Goal: Task Accomplishment & Management: Complete application form

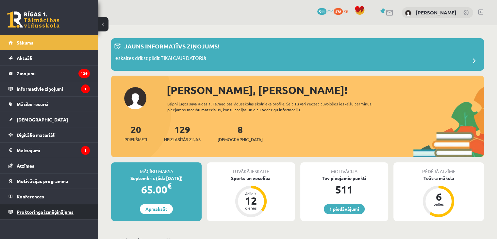
click at [37, 211] on span "Proktoringa izmēģinājums" at bounding box center [45, 211] width 57 height 6
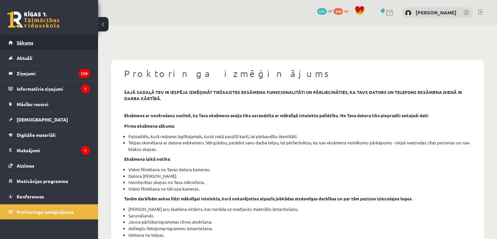
click at [41, 35] on link "Sākums" at bounding box center [48, 42] width 81 height 15
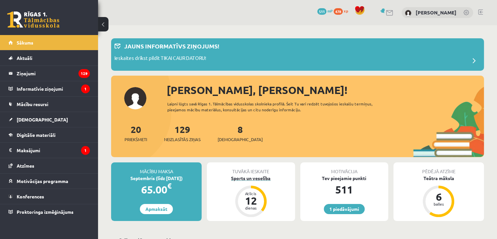
click at [254, 196] on div "12" at bounding box center [251, 200] width 20 height 10
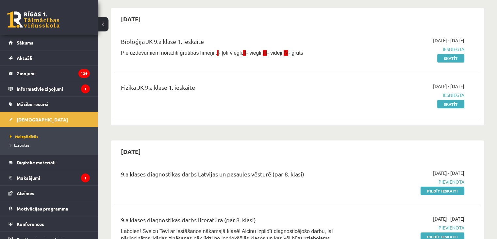
scroll to position [33, 0]
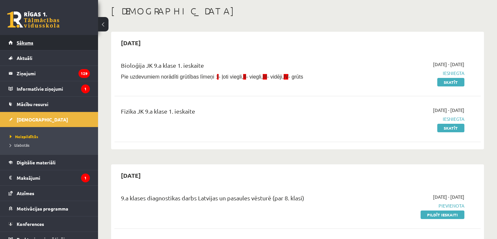
click at [22, 43] on span "Sākums" at bounding box center [25, 43] width 17 height 6
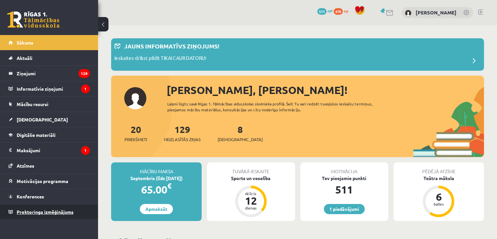
click at [40, 207] on link "Proktoringa izmēģinājums" at bounding box center [48, 211] width 81 height 15
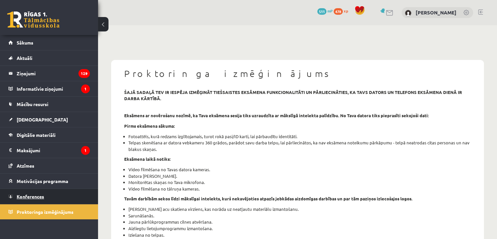
click at [39, 194] on span "Konferences" at bounding box center [30, 196] width 27 height 6
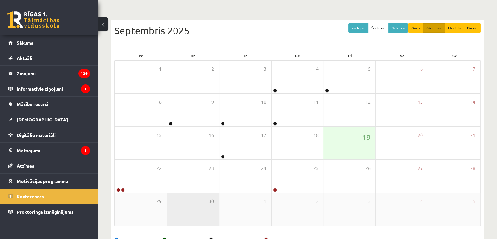
scroll to position [73, 0]
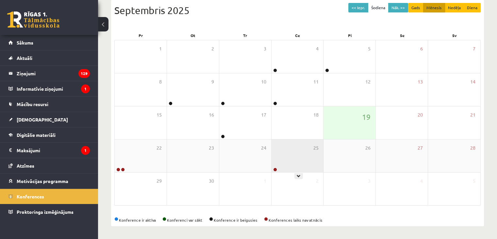
click at [278, 153] on div "25" at bounding box center [298, 155] width 52 height 33
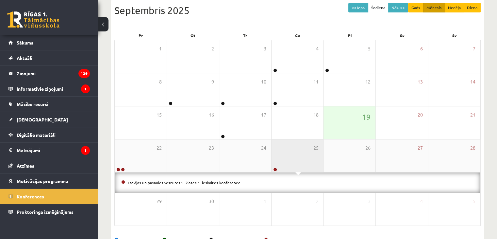
click at [278, 152] on div "25" at bounding box center [298, 155] width 52 height 33
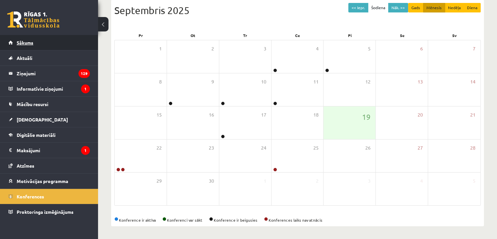
click at [27, 41] on span "Sākums" at bounding box center [25, 43] width 17 height 6
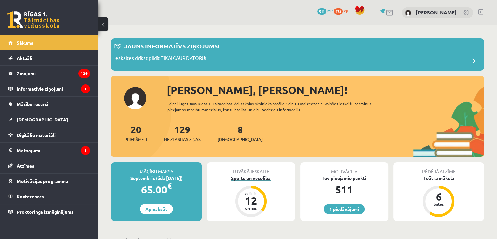
click at [257, 178] on div "Sports un veselība" at bounding box center [251, 177] width 88 height 7
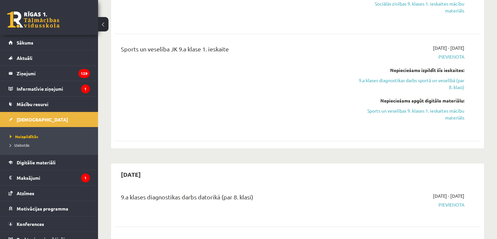
scroll to position [686, 0]
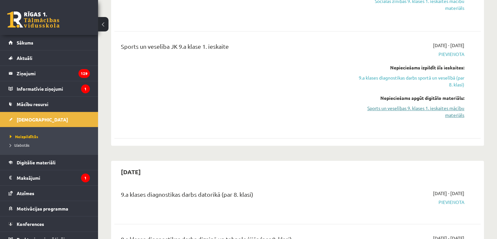
click at [448, 108] on link "Sports un veselības 9. klases 1. ieskaites mācību materiāls" at bounding box center [410, 112] width 108 height 14
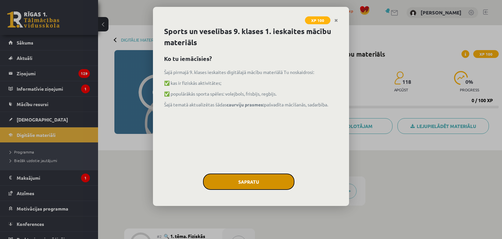
click at [251, 179] on button "Sapratu" at bounding box center [248, 181] width 91 height 16
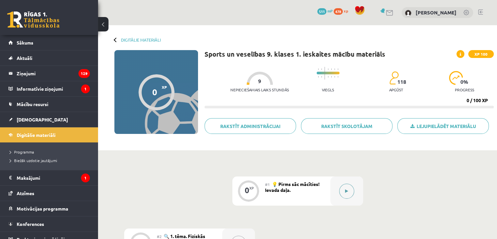
click at [347, 194] on button at bounding box center [346, 190] width 15 height 15
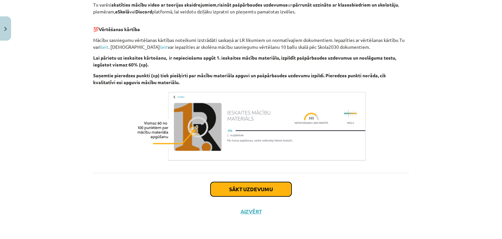
click at [230, 187] on button "Sākt uzdevumu" at bounding box center [250, 189] width 81 height 14
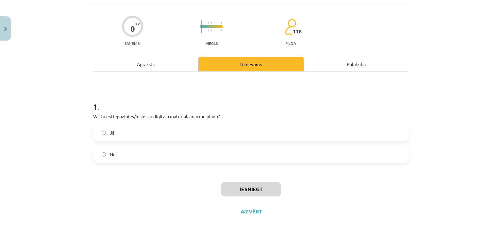
scroll to position [16, 0]
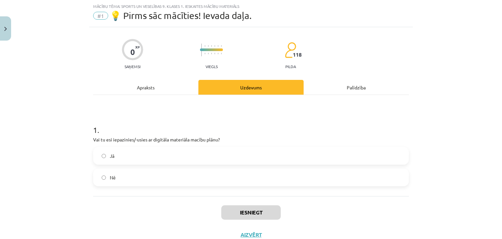
click at [107, 153] on label "Jā" at bounding box center [251, 155] width 314 height 16
click at [237, 211] on button "Iesniegt" at bounding box center [250, 212] width 59 height 14
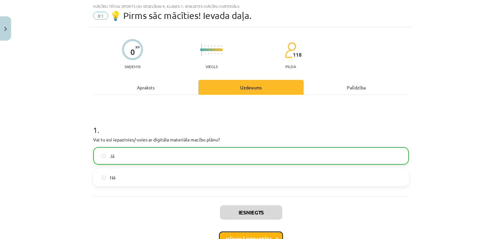
click at [227, 236] on button "Nākamā nodarbība" at bounding box center [251, 238] width 64 height 15
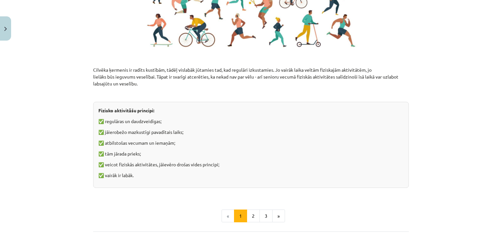
scroll to position [441, 0]
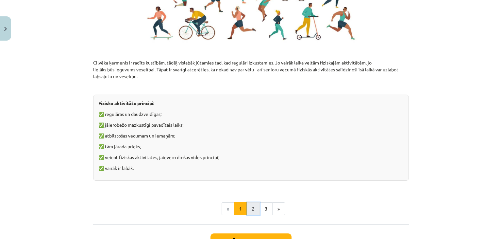
click at [253, 208] on button "2" at bounding box center [253, 208] width 13 height 13
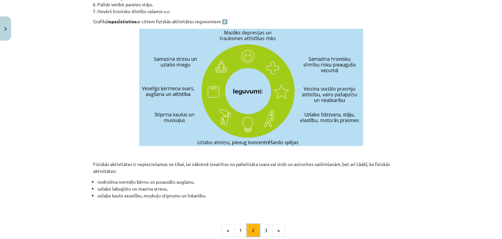
scroll to position [252, 0]
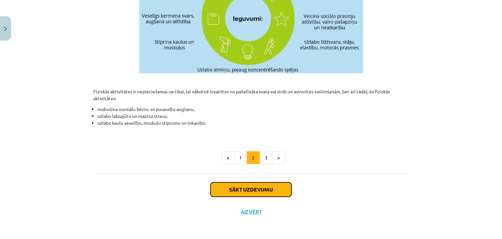
click at [261, 189] on button "Sākt uzdevumu" at bounding box center [250, 189] width 81 height 14
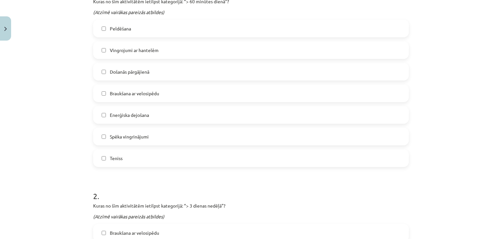
scroll to position [114, 0]
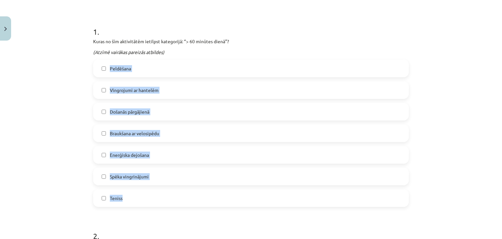
drag, startPoint x: 107, startPoint y: 66, endPoint x: 162, endPoint y: 200, distance: 144.9
click at [163, 202] on div "Peldēšana Vingrojumi ar hantelēm Došanās pārgājienā Braukšana ar velosipēdu Ene…" at bounding box center [251, 132] width 316 height 147
copy div "Peldēšana Vingrojumi ar hantelēm Došanās pārgājienā Braukšana ar velosipēdu Ene…"
click at [47, 128] on div "Mācību tēma: Sports un veselības 9. klases 1. ieskaites mācību materiāls #2 🔍 1…" at bounding box center [251, 119] width 502 height 239
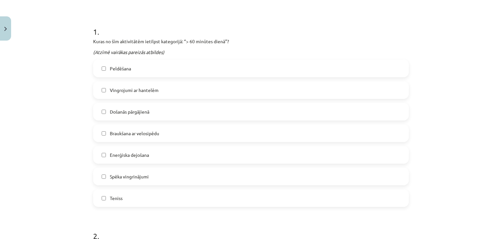
click at [133, 68] on label "Peldēšana" at bounding box center [251, 68] width 314 height 16
click at [133, 88] on span "Vingrojumi ar hantelēm" at bounding box center [134, 90] width 49 height 7
click at [107, 114] on label "Došanās pārgājienā" at bounding box center [251, 111] width 314 height 16
click at [110, 132] on span "Braukšana ar velosipēdu" at bounding box center [134, 133] width 49 height 7
click at [102, 194] on label "Teniss" at bounding box center [251, 198] width 314 height 16
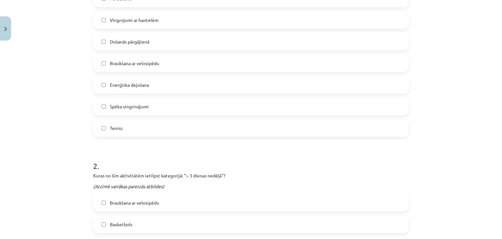
scroll to position [278, 0]
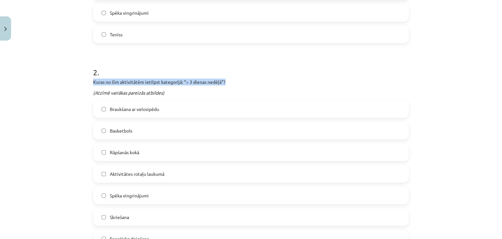
drag, startPoint x: 91, startPoint y: 81, endPoint x: 241, endPoint y: 81, distance: 150.0
click at [246, 81] on p "Kuras no šīm aktivitātēm ietilpst kategorijā: “> 3 dienas nedēļā”?" at bounding box center [251, 81] width 316 height 7
copy p "Kuras no šīm aktivitātēm ietilpst kategorijā: “> 3 dienas nedēļā”?"
click at [298, 82] on p "Kuras no šīm aktivitātēm ietilpst kategorijā: “> 3 dienas nedēļā”?" at bounding box center [251, 81] width 316 height 7
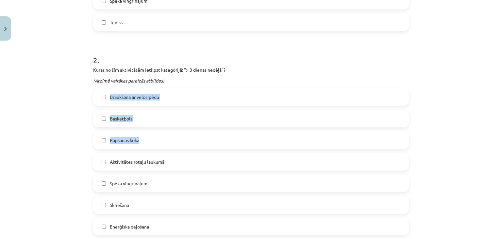
scroll to position [310, 0]
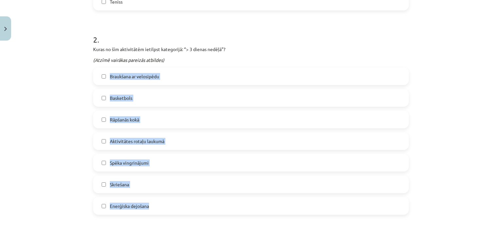
drag, startPoint x: 107, startPoint y: 108, endPoint x: 164, endPoint y: 202, distance: 109.6
click at [164, 202] on div "Braukšana ar velosipēdu Basketbols Rāpšanās kokā Aktivitātes rotaļu laukumā Spē…" at bounding box center [251, 140] width 316 height 147
copy div "Braukšana ar velosipēdu Basketbols Rāpšanās kokā Aktivitātes rotaļu laukumā Spē…"
click at [61, 140] on div "Mācību tēma: Sports un veselības 9. klases 1. ieskaites mācību materiāls #2 🔍 1…" at bounding box center [251, 119] width 502 height 239
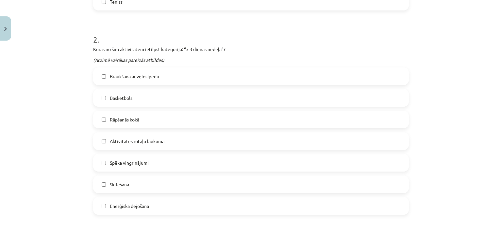
click at [120, 76] on span "Braukšana ar velosipēdu" at bounding box center [134, 76] width 49 height 7
click at [101, 79] on label "Braukšana ar velosipēdu" at bounding box center [251, 76] width 314 height 16
click at [117, 102] on label "Basketbols" at bounding box center [251, 98] width 314 height 16
drag, startPoint x: 125, startPoint y: 124, endPoint x: 121, endPoint y: 95, distance: 29.1
click at [125, 124] on label "Rāpšanās kokā" at bounding box center [251, 119] width 314 height 16
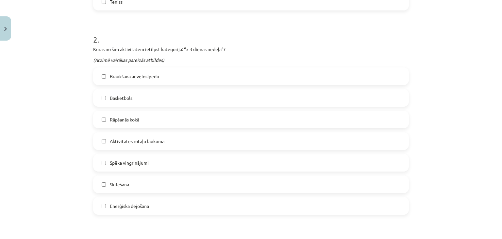
click at [112, 140] on span "Aktivitātes rotaļu laukumā" at bounding box center [137, 141] width 55 height 7
click at [123, 161] on span "Spēka vingrinājumi" at bounding box center [129, 162] width 39 height 7
click at [112, 183] on span "Skriešana" at bounding box center [119, 184] width 19 height 7
click at [152, 207] on label "Enerģiska dejošana" at bounding box center [251, 205] width 314 height 16
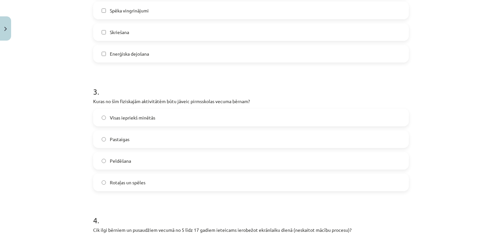
scroll to position [474, 0]
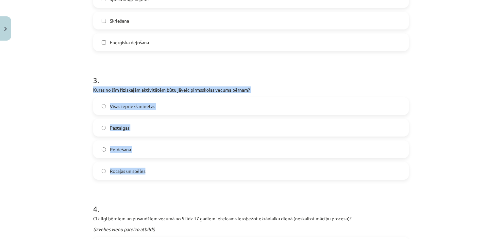
drag, startPoint x: 92, startPoint y: 90, endPoint x: 172, endPoint y: 171, distance: 114.1
click at [172, 171] on div "3 . Kuras no šīm fiziskajām aktivitātēm būtu jāveic pirmsskolas vecuma bērnam? …" at bounding box center [251, 121] width 316 height 115
copy div "Kuras no šīm fiziskajām aktivitātēm būtu jāveic pirmsskolas vecuma bērnam? Visa…"
click at [64, 99] on div "Mācību tēma: Sports un veselības 9. klases 1. ieskaites mācību materiāls #2 🔍 1…" at bounding box center [251, 119] width 502 height 239
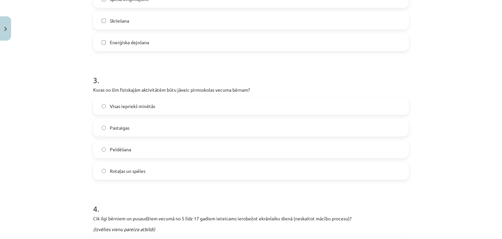
click at [110, 103] on span "Visas iepriekš minētās" at bounding box center [132, 106] width 45 height 7
click at [105, 136] on div "Pastaigas" at bounding box center [251, 128] width 316 height 18
click at [105, 127] on label "Pastaigas" at bounding box center [251, 127] width 314 height 16
click at [129, 172] on span "Rotaļas un spēles" at bounding box center [128, 170] width 36 height 7
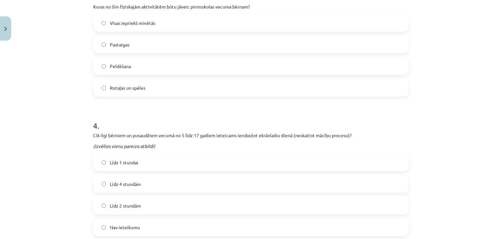
scroll to position [572, 0]
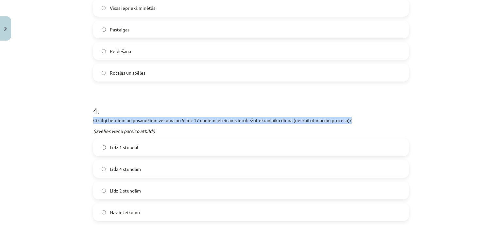
drag, startPoint x: 91, startPoint y: 118, endPoint x: 353, endPoint y: 122, distance: 261.4
click at [353, 122] on p "Cik ilgi bērniem un pusaudžiem vecumā no 5 līdz 17 gadiem ieteicams ierobežot e…" at bounding box center [251, 120] width 316 height 7
copy p "Cik ilgi bērniem un pusaudžiem vecumā no 5 līdz 17 gadiem ieteicams ierobežot e…"
click at [397, 116] on div "4 . Cik ilgi bērniem un pusaudžiem vecumā no 5 līdz 17 gadiem ieteicams ierobež…" at bounding box center [251, 157] width 316 height 126
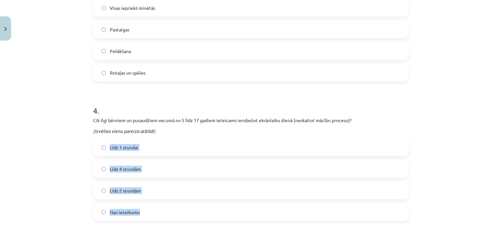
drag, startPoint x: 108, startPoint y: 145, endPoint x: 150, endPoint y: 209, distance: 76.8
click at [150, 209] on div "Līdz 1 stundai Līdz 4 stundām Līdz 2 stundām Nav ieteikumu" at bounding box center [251, 179] width 316 height 82
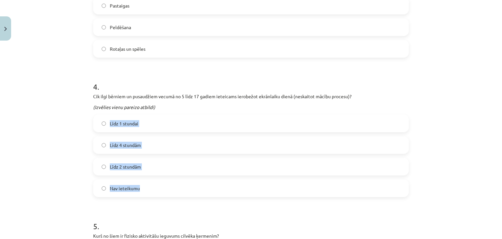
scroll to position [637, 0]
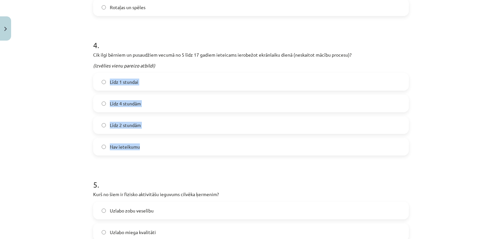
copy div "Līdz 1 stundai Līdz 4 stundām Līdz 2 stundām Nav ieteikumu"
click at [39, 115] on div "Mācību tēma: Sports un veselības 9. klases 1. ieskaites mācību materiāls #2 🔍 1…" at bounding box center [251, 119] width 502 height 239
click at [123, 126] on span "Līdz 2 stundām" at bounding box center [125, 125] width 31 height 7
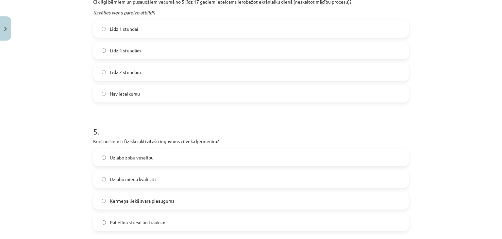
scroll to position [735, 0]
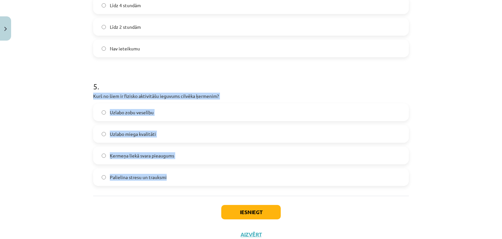
drag, startPoint x: 91, startPoint y: 95, endPoint x: 190, endPoint y: 173, distance: 126.7
click at [190, 173] on div "5 . Kurš no šiem ir fizisko aktivitāšu ieguvums cilvēka ķermenim? Uzlabo zobu v…" at bounding box center [251, 127] width 316 height 115
copy div "Kurš no šiem ir fizisko aktivitāšu ieguvums cilvēka ķermenim? Uzlabo zobu vesel…"
click at [61, 135] on div "Mācību tēma: Sports un veselības 9. klases 1. ieskaites mācību materiāls #2 🔍 1…" at bounding box center [251, 119] width 502 height 239
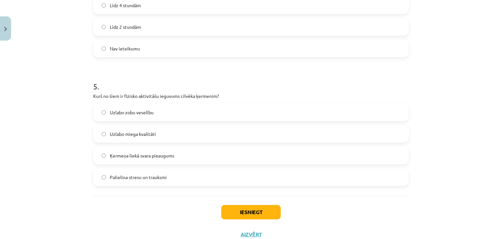
click at [149, 135] on span "Uzlabo miega kvalitāti" at bounding box center [133, 133] width 46 height 7
click at [262, 212] on button "Iesniegt" at bounding box center [250, 212] width 59 height 14
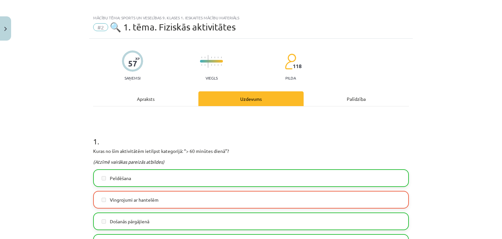
scroll to position [0, 0]
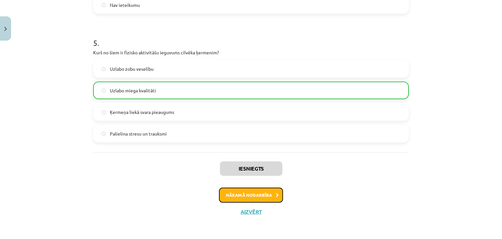
click at [261, 195] on button "Nākamā nodarbība" at bounding box center [251, 194] width 64 height 15
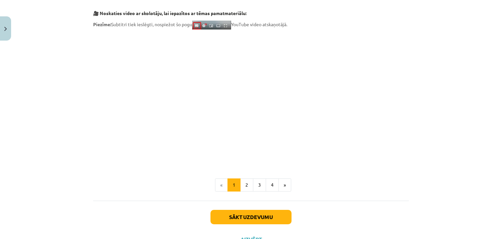
scroll to position [212, 0]
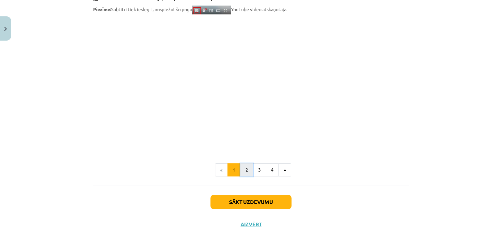
click at [241, 170] on button "2" at bounding box center [246, 169] width 13 height 13
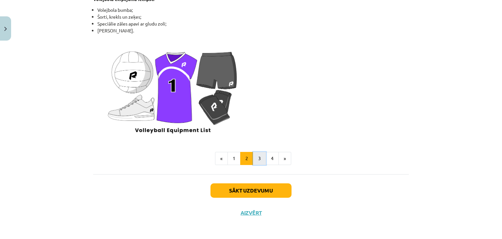
click at [260, 156] on button "3" at bounding box center [259, 158] width 13 height 13
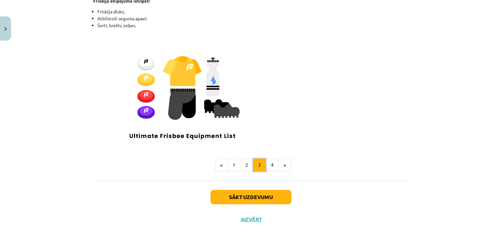
scroll to position [581, 0]
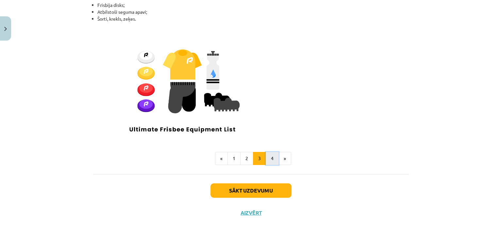
click at [271, 157] on button "4" at bounding box center [272, 158] width 13 height 13
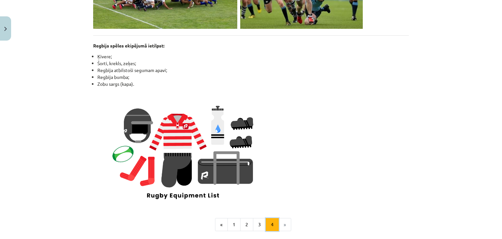
scroll to position [607, 0]
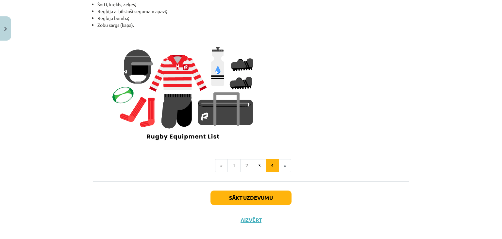
click at [287, 166] on li "»" at bounding box center [285, 165] width 12 height 13
click at [266, 199] on button "Sākt uzdevumu" at bounding box center [250, 197] width 81 height 14
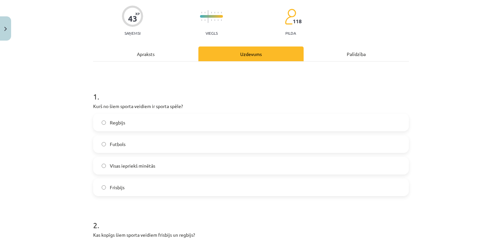
scroll to position [65, 0]
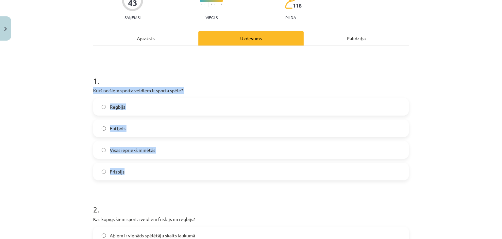
drag, startPoint x: 92, startPoint y: 91, endPoint x: 148, endPoint y: 173, distance: 99.2
click at [148, 173] on div "1 . Kurš no šiem sporta veidiem ir sporta spēle? Regbijs Futbols Visas iepriekš…" at bounding box center [251, 122] width 316 height 115
copy div "Kurš no šiem sporta veidiem ir sporta spēle? Regbijs Futbols Visas iepriekš min…"
click at [11, 127] on div "**********" at bounding box center [251, 119] width 502 height 239
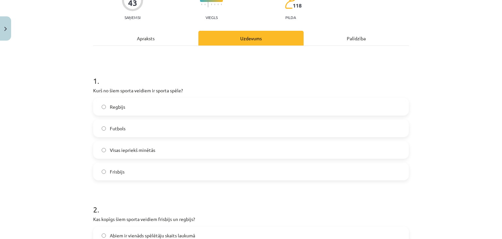
click at [116, 150] on span "Visas iepriekš minētās" at bounding box center [132, 149] width 45 height 7
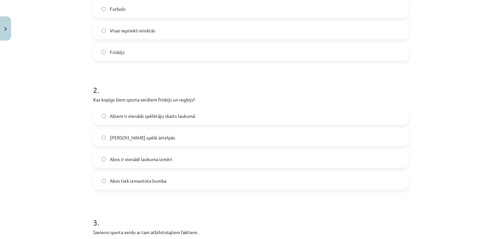
scroll to position [196, 0]
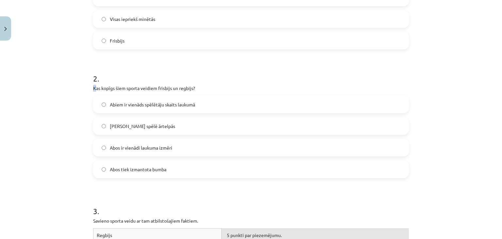
click at [93, 88] on p "Kas kopīgs šiem sporta veidiem frisbijs un regbijs?" at bounding box center [251, 88] width 316 height 7
click at [80, 91] on div "**********" at bounding box center [251, 119] width 502 height 239
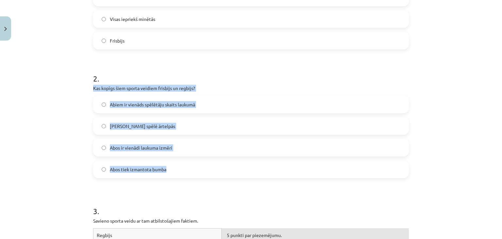
drag, startPoint x: 91, startPoint y: 87, endPoint x: 183, endPoint y: 165, distance: 120.3
click at [183, 165] on div "2 . Kas kopīgs šiem sporta veidiem frisbijs un regbijs? Abiem ir vienāds spēlēt…" at bounding box center [251, 119] width 316 height 115
copy div "Kas kopīgs šiem sporta veidiem frisbijs un regbijs? Abiem ir vienāds spēlētāju …"
click at [37, 132] on div "**********" at bounding box center [251, 119] width 502 height 239
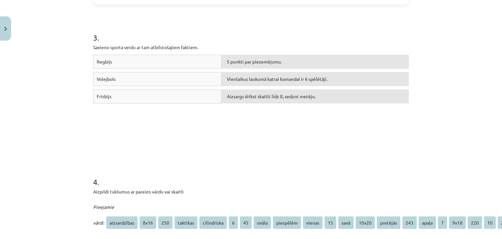
scroll to position [327, 0]
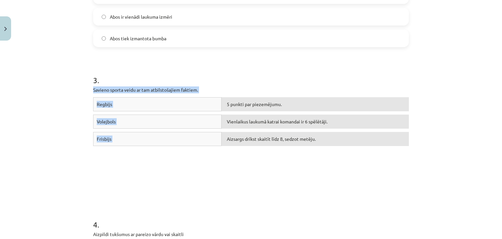
drag, startPoint x: 91, startPoint y: 89, endPoint x: 297, endPoint y: 172, distance: 222.3
click at [300, 173] on div "3 . Savieno sporta veidu ar tam atbilstošajiem faktiem. Regbijs 5 punkti par pi…" at bounding box center [251, 123] width 316 height 144
copy div "Savieno sporta veidu ar tam atbilstošajiem faktiem. Regbijs 5 punkti par piezem…"
click at [55, 102] on div "**********" at bounding box center [251, 119] width 502 height 239
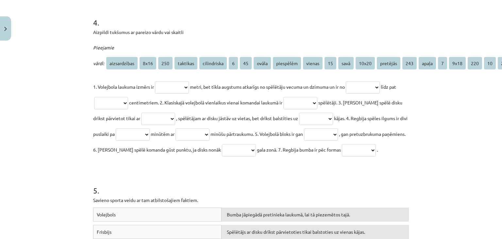
scroll to position [524, 0]
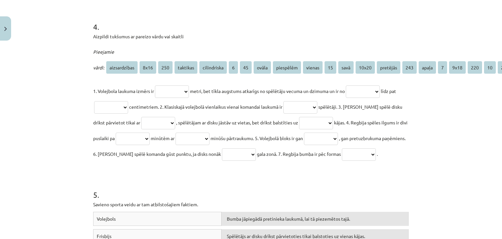
click at [171, 101] on p "**********" at bounding box center [251, 122] width 316 height 78
click at [178, 92] on select "**********" at bounding box center [172, 91] width 34 height 12
click at [155, 85] on select "**********" at bounding box center [172, 91] width 34 height 12
click at [173, 91] on select "**********" at bounding box center [172, 91] width 34 height 12
click at [143, 96] on p "**********" at bounding box center [251, 122] width 316 height 78
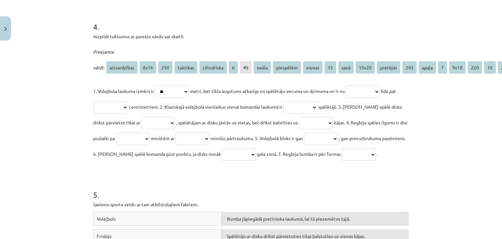
drag, startPoint x: 95, startPoint y: 91, endPoint x: 153, endPoint y: 94, distance: 58.3
click at [153, 94] on p "**********" at bounding box center [251, 122] width 316 height 78
click at [44, 53] on div "**********" at bounding box center [251, 119] width 502 height 239
drag, startPoint x: 195, startPoint y: 90, endPoint x: 207, endPoint y: 91, distance: 11.8
click at [207, 91] on span "metri, bet tīkla augstums atkarīgs no spēlētāju vecuma un dzimuma un ir no" at bounding box center [267, 91] width 155 height 6
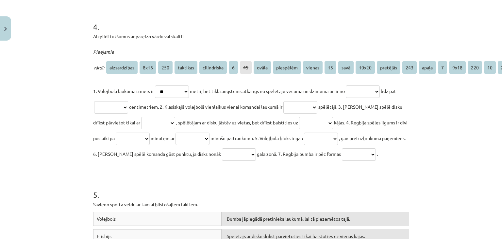
click at [60, 71] on div "**********" at bounding box center [251, 119] width 502 height 239
click at [181, 91] on select "**********" at bounding box center [172, 91] width 34 height 12
click at [173, 94] on select "**********" at bounding box center [172, 91] width 34 height 12
select select "****"
click at [155, 85] on select "**********" at bounding box center [172, 91] width 34 height 12
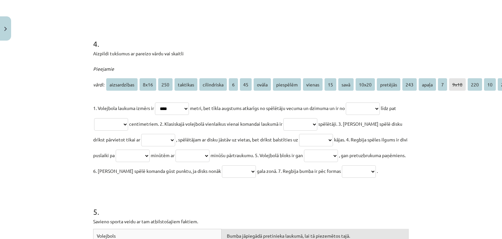
scroll to position [491, 0]
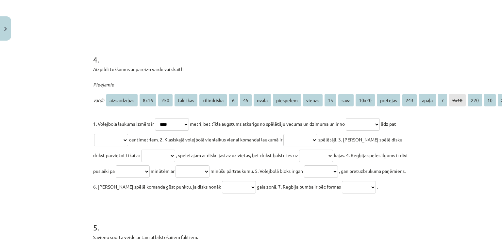
drag, startPoint x: 208, startPoint y: 123, endPoint x: 354, endPoint y: 124, distance: 145.7
click at [354, 124] on p "**********" at bounding box center [251, 155] width 316 height 78
click at [480, 136] on div "**********" at bounding box center [251, 119] width 502 height 239
drag, startPoint x: 393, startPoint y: 123, endPoint x: 403, endPoint y: 123, distance: 9.5
click at [402, 123] on p "**********" at bounding box center [251, 155] width 316 height 78
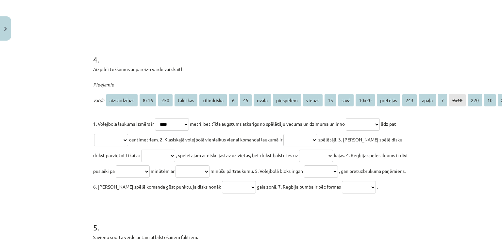
click at [443, 139] on div "**********" at bounding box center [251, 119] width 502 height 239
drag, startPoint x: 141, startPoint y: 139, endPoint x: 174, endPoint y: 140, distance: 33.7
click at [174, 140] on span "centimetriem. 2. Klasiskajā volejbolā vienlaikus vienai komandai laukumā ir" at bounding box center [205, 139] width 153 height 6
click at [461, 162] on div "**********" at bounding box center [251, 119] width 502 height 239
click at [369, 123] on select "**********" at bounding box center [363, 124] width 34 height 12
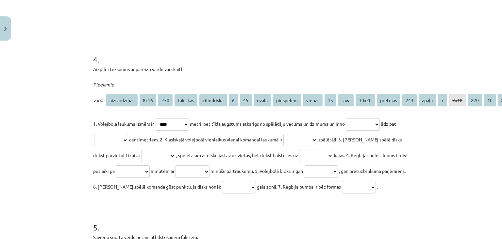
click at [377, 123] on select "**********" at bounding box center [363, 124] width 34 height 12
click at [371, 123] on select "**********" at bounding box center [363, 124] width 34 height 12
click at [367, 122] on select "**********" at bounding box center [363, 124] width 34 height 12
select select "**"
click at [353, 118] on select "**********" at bounding box center [363, 124] width 34 height 12
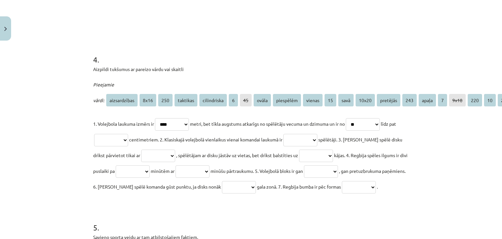
click at [128, 141] on select "**********" at bounding box center [111, 140] width 34 height 12
select select "*"
click at [99, 134] on select "**********" at bounding box center [111, 140] width 34 height 12
click at [302, 138] on select "**********" at bounding box center [300, 140] width 34 height 12
select select "*"
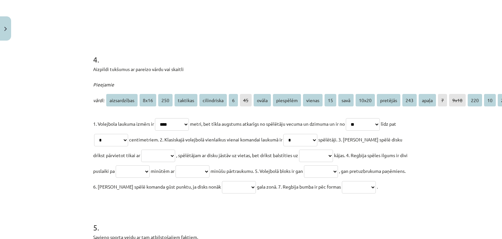
click at [296, 134] on select "**********" at bounding box center [300, 140] width 34 height 12
click at [380, 127] on select "**********" at bounding box center [363, 124] width 34 height 12
select select "*"
click at [353, 118] on select "**********" at bounding box center [363, 124] width 34 height 12
click at [306, 141] on select "**********" at bounding box center [300, 140] width 34 height 12
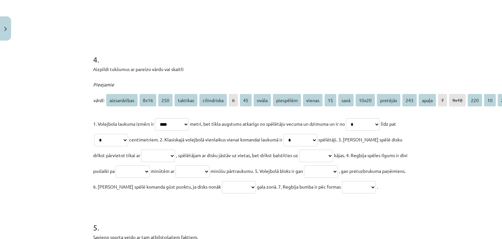
click at [317, 157] on select "**********" at bounding box center [316, 155] width 34 height 12
click at [455, 178] on div "**********" at bounding box center [251, 119] width 502 height 239
drag, startPoint x: 174, startPoint y: 138, endPoint x: 294, endPoint y: 140, distance: 119.6
click at [282, 140] on span "centimetriem. 2. Klasiskajā volejbolā vienlaikus vienai komandai laukumā ir" at bounding box center [205, 139] width 153 height 6
click at [443, 147] on div "**********" at bounding box center [251, 119] width 502 height 239
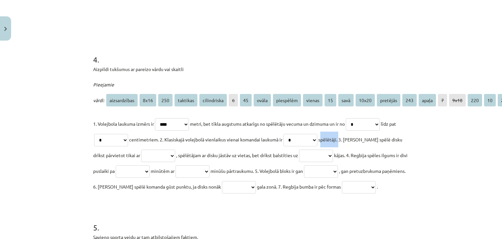
drag, startPoint x: 336, startPoint y: 139, endPoint x: 356, endPoint y: 140, distance: 20.0
click at [356, 140] on span "spēlētāji. 3. Frisbija spēlē disku drīkst pārvietot tikai ar" at bounding box center [247, 147] width 309 height 22
click at [450, 140] on div "**********" at bounding box center [251, 119] width 502 height 239
drag, startPoint x: 361, startPoint y: 139, endPoint x: 403, endPoint y: 139, distance: 41.5
click at [403, 139] on p "**********" at bounding box center [251, 155] width 316 height 78
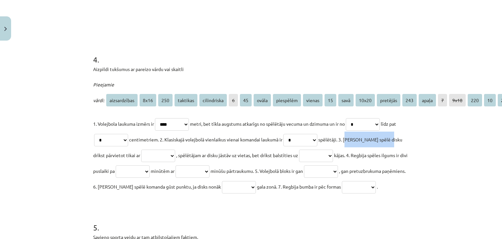
click at [440, 141] on div "**********" at bounding box center [251, 119] width 502 height 239
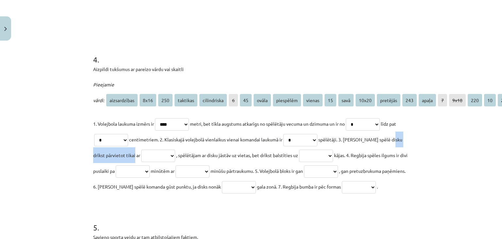
drag, startPoint x: 91, startPoint y: 155, endPoint x: 139, endPoint y: 157, distance: 47.1
click at [139, 157] on p "**********" at bounding box center [251, 155] width 316 height 78
click at [434, 152] on div "**********" at bounding box center [251, 119] width 502 height 239
drag, startPoint x: 181, startPoint y: 154, endPoint x: 303, endPoint y: 154, distance: 122.2
click at [298, 154] on span ", spēlētājam ar disku jāstāv uz vietas, bet drīkst balstīties uz" at bounding box center [237, 155] width 122 height 6
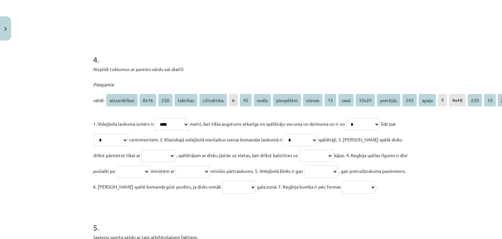
click at [451, 164] on div "**********" at bounding box center [251, 119] width 502 height 239
drag, startPoint x: 345, startPoint y: 154, endPoint x: 355, endPoint y: 155, distance: 10.5
click at [355, 155] on span "kājas. 4. Regbija spēles ilgums ir divi puslaiki pa" at bounding box center [250, 163] width 314 height 22
click at [463, 160] on div "**********" at bounding box center [251, 119] width 502 height 239
click at [170, 156] on select "**********" at bounding box center [158, 155] width 34 height 12
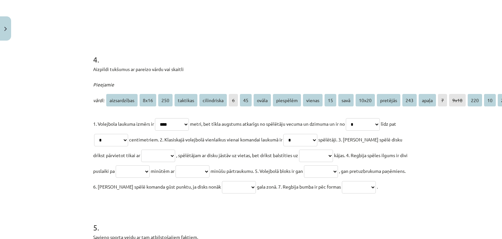
click at [353, 153] on span "kājas. 4. Regbija spēles ilgums ir divi puslaiki pa" at bounding box center [250, 163] width 314 height 22
click at [319, 153] on select "**********" at bounding box center [316, 155] width 34 height 12
select select "******"
click at [304, 149] on select "**********" at bounding box center [316, 155] width 34 height 12
click at [171, 157] on select "**********" at bounding box center [158, 155] width 34 height 12
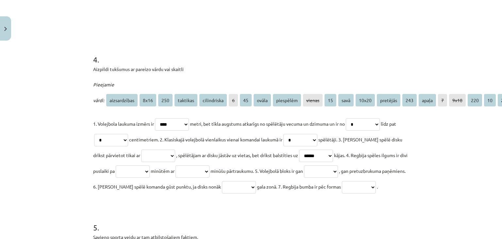
select select "********"
click at [141, 149] on select "**********" at bounding box center [158, 155] width 34 height 12
click at [150, 171] on select "**********" at bounding box center [133, 171] width 34 height 12
select select "**"
click at [141, 165] on select "**********" at bounding box center [133, 171] width 34 height 12
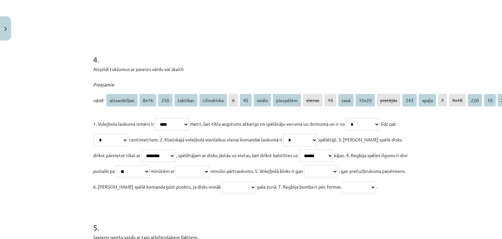
click at [219, 160] on p "**********" at bounding box center [251, 155] width 316 height 78
click at [209, 168] on select "**********" at bounding box center [192, 171] width 34 height 12
select select "*"
click at [208, 165] on select "**********" at bounding box center [192, 171] width 34 height 12
click at [338, 172] on select "**********" at bounding box center [321, 171] width 34 height 12
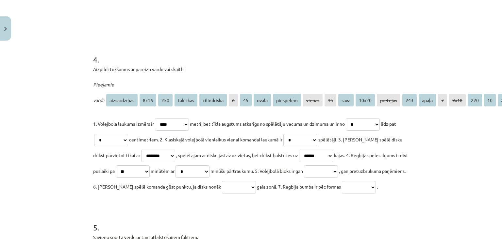
select select "********"
click at [338, 165] on select "**********" at bounding box center [321, 171] width 34 height 12
click at [256, 185] on select "**********" at bounding box center [239, 187] width 34 height 12
select select "******"
click at [256, 181] on select "**********" at bounding box center [239, 187] width 34 height 12
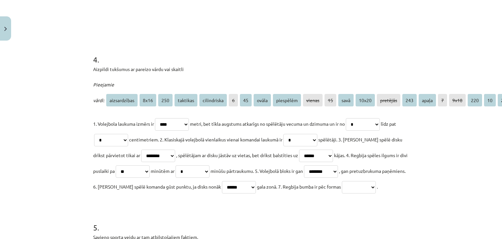
click at [342, 193] on select "**********" at bounding box center [359, 187] width 34 height 12
select select "****"
click at [342, 193] on select "**********" at bounding box center [359, 187] width 34 height 12
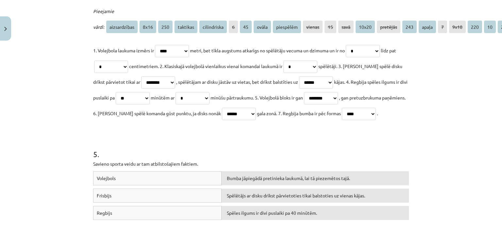
scroll to position [655, 0]
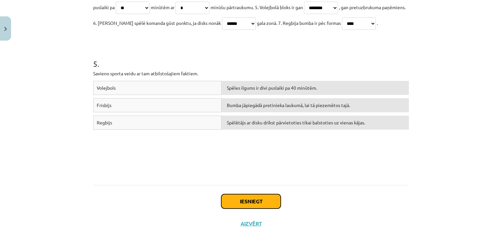
click at [233, 208] on button "Iesniegt" at bounding box center [250, 201] width 59 height 14
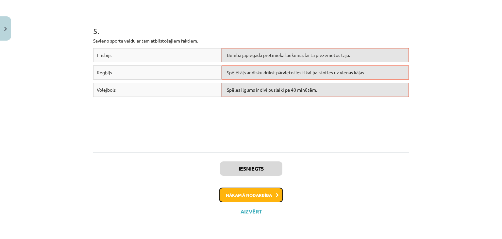
click at [240, 188] on button "Nākamā nodarbība" at bounding box center [251, 194] width 64 height 15
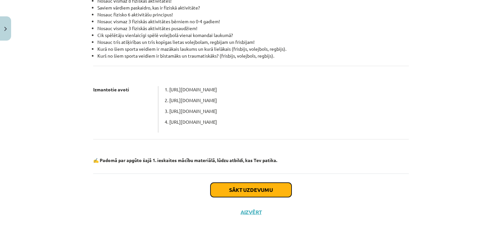
click at [237, 188] on button "Sākt uzdevumu" at bounding box center [250, 189] width 81 height 14
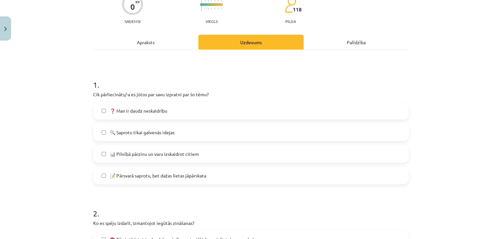
scroll to position [114, 0]
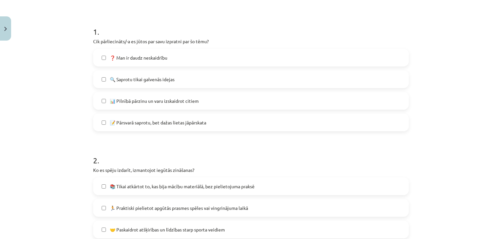
click at [160, 120] on span "📝 Pārsvarā saprotu, bet dažas lietas jāpārskata" at bounding box center [158, 122] width 96 height 7
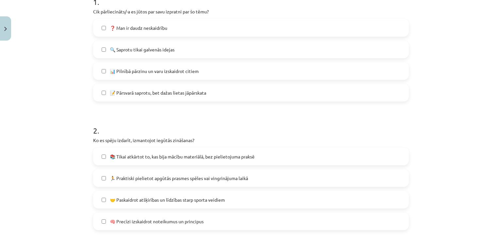
scroll to position [180, 0]
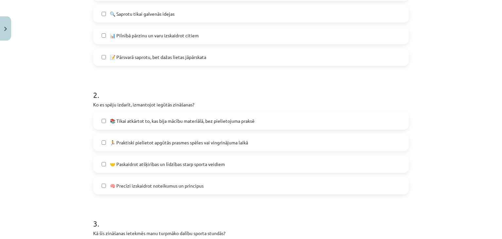
click at [138, 123] on span "📚 Tikai atkārtot to, kas bija mācību materiālā, bez pielietojuma praksē" at bounding box center [182, 120] width 145 height 7
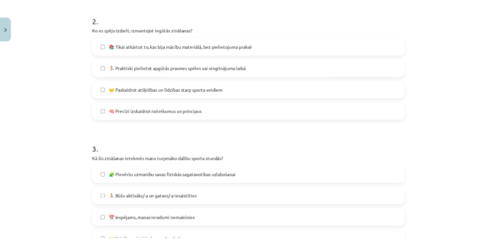
scroll to position [310, 0]
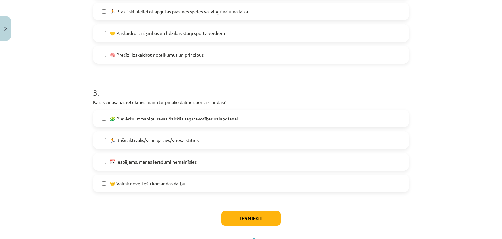
click at [127, 141] on span "🏃 Būšu aktīvāks/-a un gatavs/-a iesaistīties" at bounding box center [154, 140] width 89 height 7
click at [252, 215] on button "Iesniegt" at bounding box center [250, 218] width 59 height 14
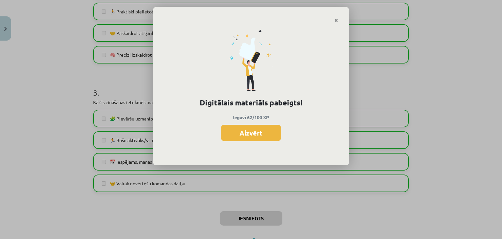
click at [256, 122] on div "Digitālais materiāls pabeigts! Ieguvi 62/100 XP Aizvērt" at bounding box center [251, 94] width 196 height 142
click at [255, 131] on button "Aizvērt" at bounding box center [251, 132] width 60 height 16
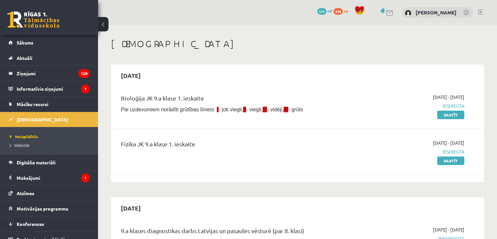
scroll to position [686, 0]
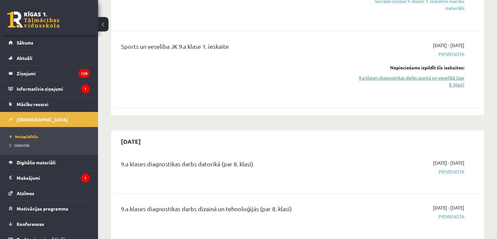
click at [393, 74] on link "9.a klases diagnostikas darbs sportā un veselībā (par 8. klasi)" at bounding box center [410, 81] width 108 height 14
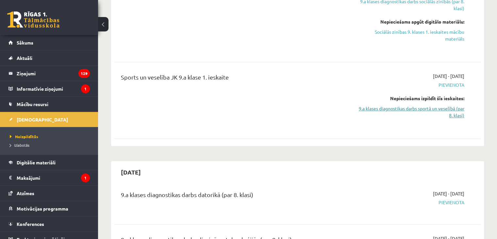
click at [416, 105] on link "9.a klases diagnostikas darbs sportā un veselībā (par 8. klasi)" at bounding box center [410, 112] width 108 height 14
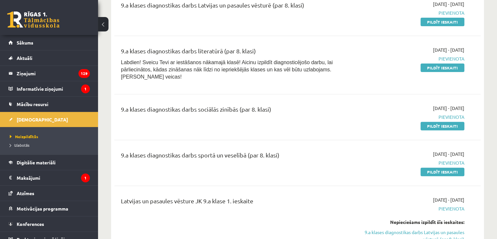
scroll to position [229, 0]
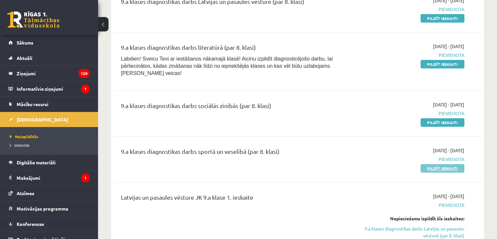
click at [426, 164] on link "Pildīt ieskaiti" at bounding box center [443, 168] width 44 height 8
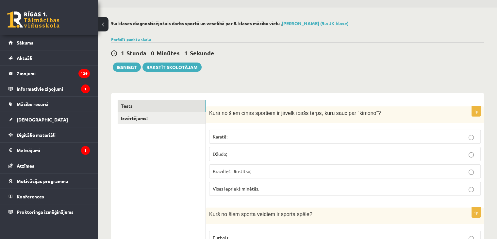
scroll to position [33, 0]
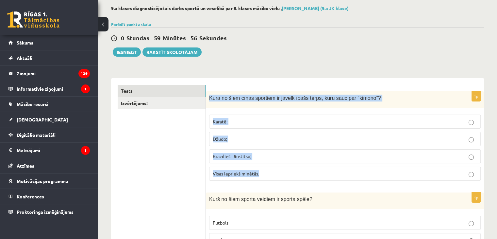
drag, startPoint x: 209, startPoint y: 97, endPoint x: 261, endPoint y: 167, distance: 86.5
click at [261, 167] on div "1p Kurā no šiem cīņas sportiem ir jāvelk īpašs tērps, kuru sauc par “kimono”? K…" at bounding box center [345, 138] width 278 height 94
copy div "Kurā no šiem cīņas sportiem ir jāvelk īpašs tērps, kuru sauc par “kimono”? [PER…"
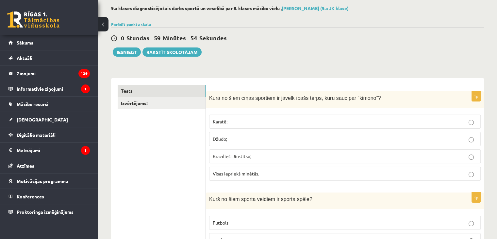
click at [429, 43] on div "0 Stundas 59 Minūtes 54 Sekundes Iesniegt Rakstīt skolotājam" at bounding box center [297, 41] width 373 height 29
click at [412, 121] on p "Karatē;" at bounding box center [345, 121] width 264 height 7
click at [409, 132] on label "Džudo;" at bounding box center [345, 139] width 272 height 14
click at [368, 150] on label "Brazīlieši Jiu-Jitsu;" at bounding box center [345, 156] width 272 height 14
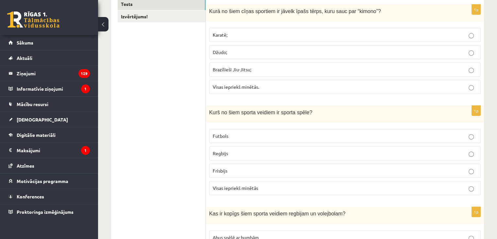
scroll to position [131, 0]
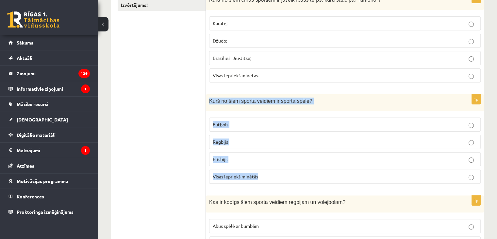
drag, startPoint x: 209, startPoint y: 100, endPoint x: 272, endPoint y: 173, distance: 96.4
click at [272, 173] on div "1p Kurš no šiem sporta veidiem ir sporta spēle? Futbols Regbijs Frisbijs Visas …" at bounding box center [345, 141] width 278 height 94
copy div "Kurš no šiem sporta veidiem ir sporta spēle? Futbols Regbijs Frisbijs Visas iep…"
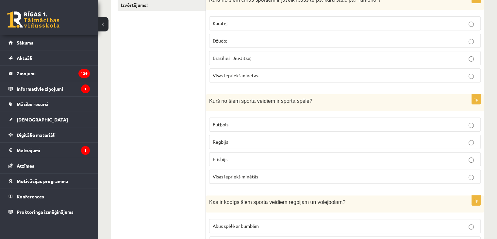
click at [246, 139] on p "Regbijs" at bounding box center [345, 141] width 264 height 7
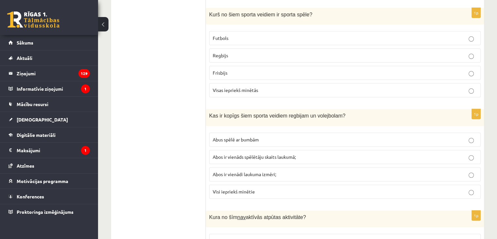
scroll to position [229, 0]
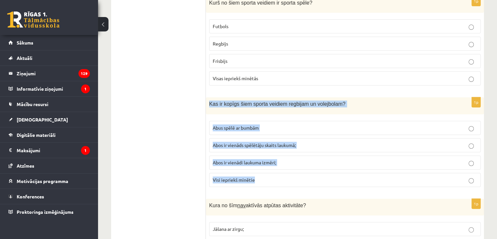
drag, startPoint x: 209, startPoint y: 102, endPoint x: 282, endPoint y: 177, distance: 104.2
click at [282, 177] on div "1p Kas ir kopīgs šiem sporta veidiem regbijam un volejbolam? Abus spēlē ar bumb…" at bounding box center [345, 144] width 278 height 94
copy div "Kas ir kopīgs šiem sporta veidiem regbijam un volejbolam? Abus spēlē ar bumbām …"
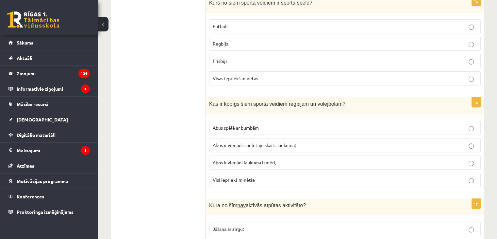
click at [250, 124] on p "Abus spēlē ar bumbām" at bounding box center [345, 127] width 264 height 7
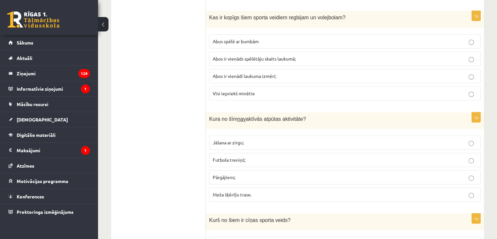
scroll to position [327, 0]
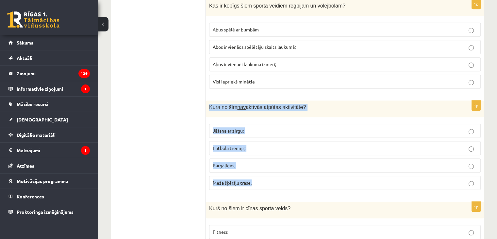
drag, startPoint x: 209, startPoint y: 104, endPoint x: 269, endPoint y: 175, distance: 93.5
click at [269, 175] on div "1p Kura no šīm nav aktīvās atpūtas aktivitāte? Jāšana ar zirgu; Futbola treniņš…" at bounding box center [345, 147] width 278 height 94
copy div "Kura no šīm nav aktīvās atpūtas aktivitāte? Jāšana ar zirgu; Futbola treniņš; P…"
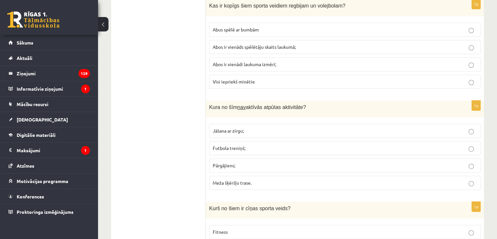
click at [239, 124] on label "Jāšana ar zirgu;" at bounding box center [345, 131] width 272 height 14
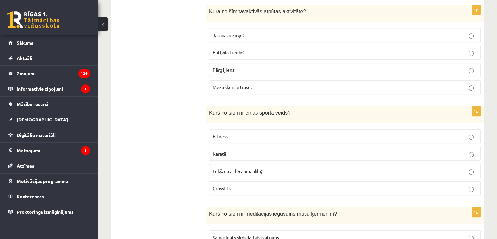
scroll to position [425, 0]
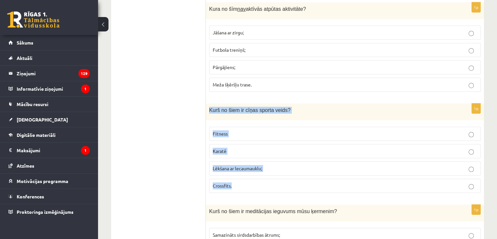
drag, startPoint x: 209, startPoint y: 107, endPoint x: 265, endPoint y: 178, distance: 91.2
click at [265, 178] on div "1p Kurš no šiem ir cīņas sporta veids? Fitness Karatē Lēkšana ar lecaumauklu; C…" at bounding box center [345, 150] width 278 height 94
copy div "Kurš no šiem ir cīņas sporta veids? Fitness Karatē Lēkšana ar lecaumauklu; Cros…"
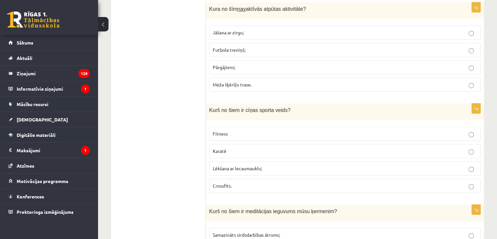
click at [237, 151] on p "Karatē" at bounding box center [345, 150] width 264 height 7
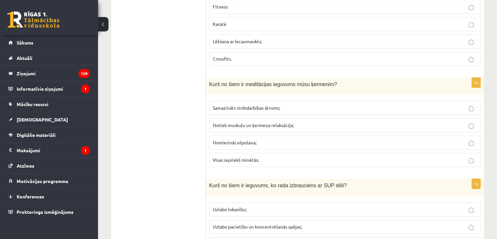
scroll to position [555, 0]
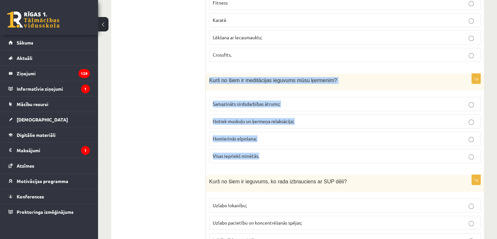
drag, startPoint x: 209, startPoint y: 76, endPoint x: 308, endPoint y: 147, distance: 121.7
click at [308, 147] on div "1p Kurš no šiem ir meditācijas ieguvums mūsu ķermenim? Samazināts sirdsdarbības…" at bounding box center [345, 121] width 278 height 94
copy div "Kurš no šiem ir meditācijas ieguvums mūsu ķermenim? Samazināts sirdsdarbības āt…"
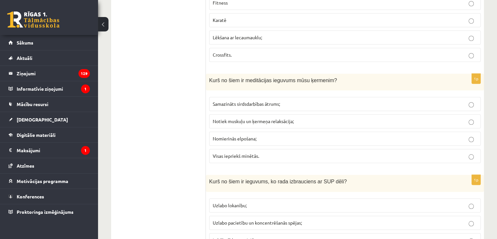
click at [226, 153] on span "Visas iepriekš minētās." at bounding box center [236, 156] width 46 height 6
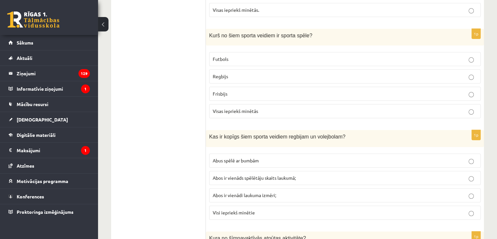
scroll to position [163, 0]
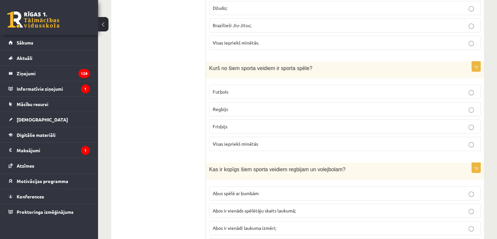
click at [267, 141] on p "Visas iepriekš minētās" at bounding box center [345, 143] width 264 height 7
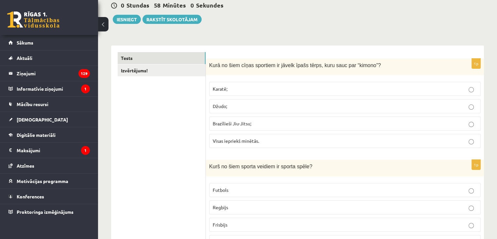
scroll to position [65, 0]
click at [267, 139] on p "Visas iepriekš minētās." at bounding box center [345, 140] width 264 height 7
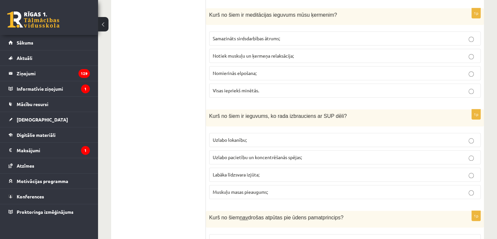
scroll to position [621, 0]
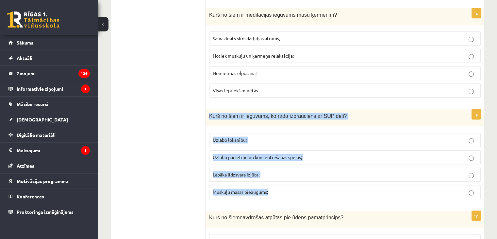
drag, startPoint x: 209, startPoint y: 113, endPoint x: 325, endPoint y: 186, distance: 137.1
click at [325, 186] on div "1p Kurš no šiem ir ieguvums, ko rada izbrauciens ar SUP dēli? Uzlabo lokanību; …" at bounding box center [345, 156] width 278 height 94
copy div "Kurš no šiem ir ieguvums, ko rada izbrauciens ar SUP dēli? Uzlabo lokanību; Uzl…"
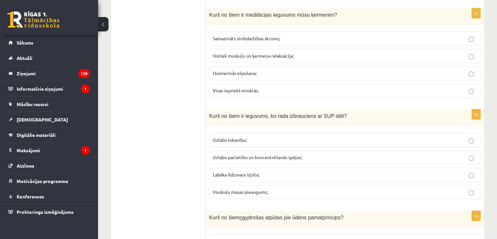
click at [253, 172] on span "Labāka līdzsvara izjūta;" at bounding box center [236, 174] width 47 height 6
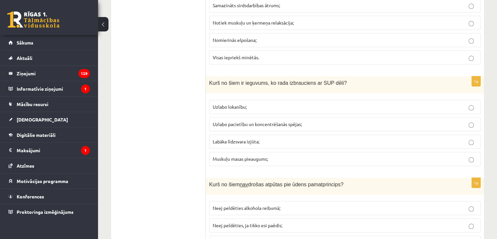
scroll to position [719, 0]
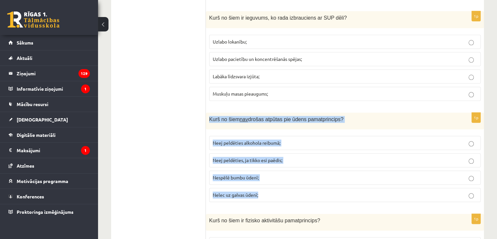
drag, startPoint x: 210, startPoint y: 114, endPoint x: 269, endPoint y: 184, distance: 91.8
click at [269, 184] on div "1p Kurš no šiem nav drošas atpūtas pie ūdens pamatprincips? Neej peldēties alko…" at bounding box center [345, 159] width 278 height 94
copy div "Kurš no šiem nav drošas atpūtas pie ūdens pamatprincips? Neej peldēties alkohol…"
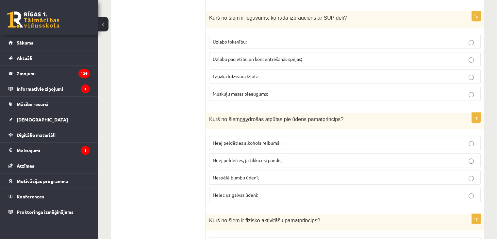
click at [255, 174] on span "Nespēlē bumbu ūdenī;" at bounding box center [236, 177] width 46 height 6
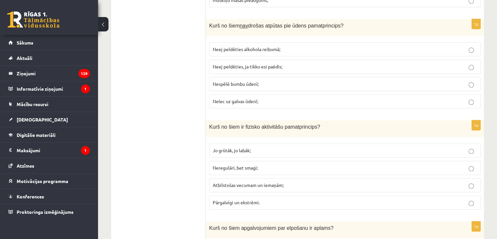
scroll to position [817, 0]
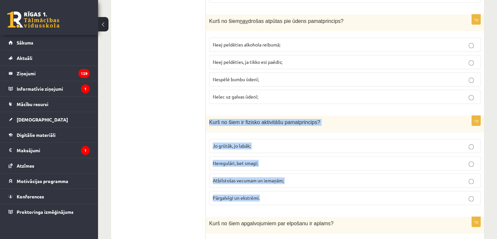
drag, startPoint x: 209, startPoint y: 117, endPoint x: 288, endPoint y: 186, distance: 104.7
click at [288, 186] on div "1p Kurš no šiem ir fizisko aktivitāšu pamatprincips? Jo grūtāk, jo labāk; Nereg…" at bounding box center [345, 162] width 278 height 94
copy div "Kurš no šiem ir fizisko aktivitāšu pamatprincips? Jo grūtāk, jo labāk; Neregulā…"
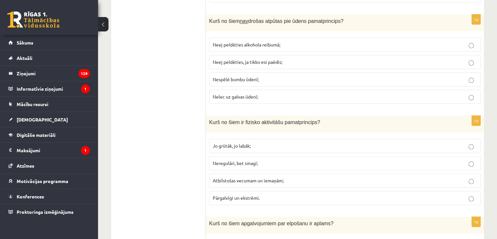
click at [231, 179] on p "Atbilstošas vecumam un iemaņām;" at bounding box center [345, 180] width 264 height 7
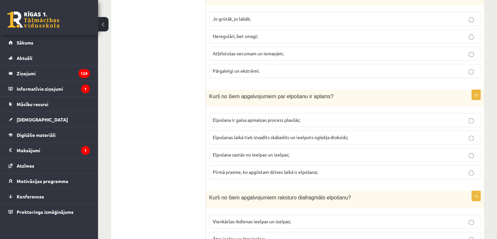
scroll to position [948, 0]
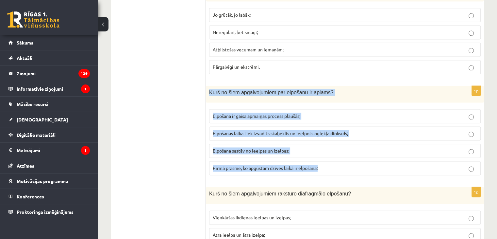
drag, startPoint x: 210, startPoint y: 87, endPoint x: 325, endPoint y: 166, distance: 140.3
click at [325, 166] on div "1p Kurš no šiem apgalvojumiem par elpošanu ir aplams? Elpošana ir gaisa apmaiņa…" at bounding box center [345, 133] width 278 height 94
copy div "Kurš no šiem apgalvojumiem par elpošanu ir aplams? Elpošana ir gaisa apmaiņas p…"
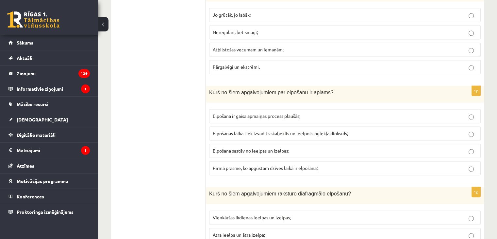
click at [258, 126] on label "Elpošanas laikā tiek izvadīts skābeklis un ieelpots oglekļa dioksīds;" at bounding box center [345, 133] width 272 height 14
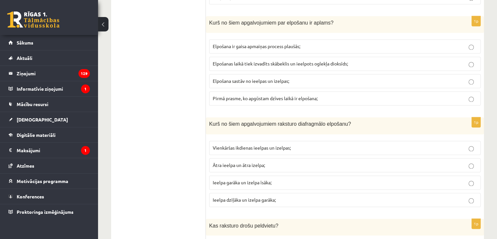
scroll to position [1046, 0]
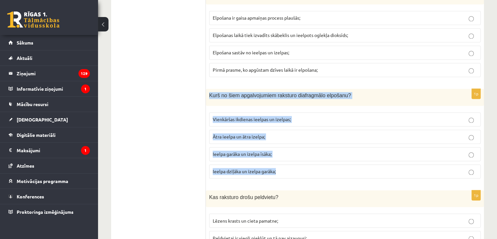
drag, startPoint x: 209, startPoint y: 88, endPoint x: 305, endPoint y: 159, distance: 119.3
click at [305, 159] on div "1p Kurš no šiem apgalvojumiem raksturo diafragmālo elpošanu? Vienkāršas ikdiena…" at bounding box center [345, 136] width 278 height 94
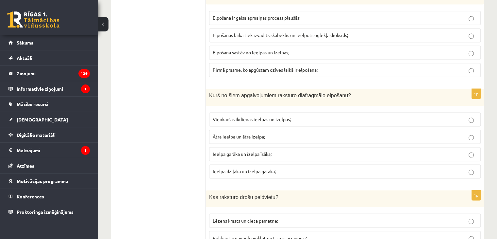
click at [260, 164] on label "Ieelpa dziļāka un izelpa garāka;" at bounding box center [345, 171] width 272 height 14
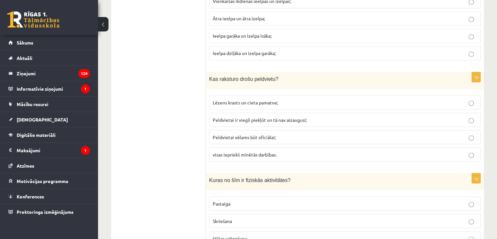
scroll to position [1176, 0]
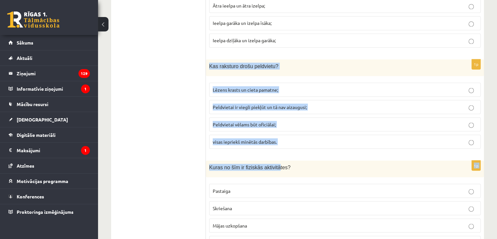
drag, startPoint x: 208, startPoint y: 58, endPoint x: 273, endPoint y: 150, distance: 111.9
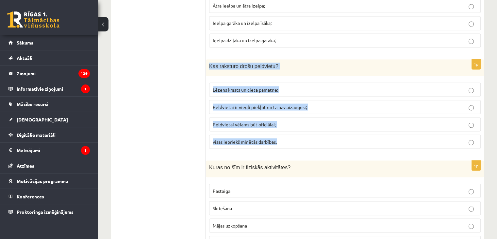
drag, startPoint x: 209, startPoint y: 58, endPoint x: 278, endPoint y: 137, distance: 104.4
click at [278, 137] on div "1p Kas raksturo drošu peldvietu? Lēzens krasts un cieta pamatne; Peldvietai ir …" at bounding box center [345, 106] width 278 height 94
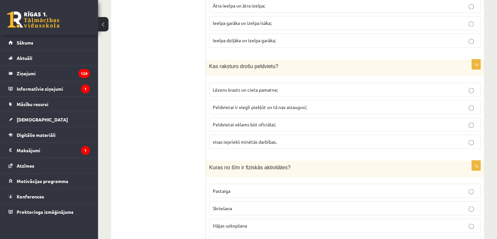
click at [230, 134] on label "visas iepriekš minētās darbības." at bounding box center [345, 141] width 272 height 14
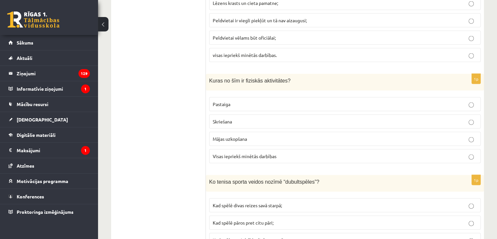
scroll to position [1274, 0]
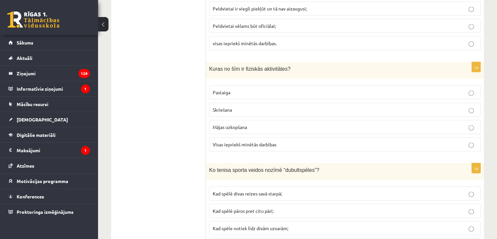
click at [209, 62] on div "Kuras no šīm ir fiziskās aktivitātes?" at bounding box center [345, 70] width 278 height 17
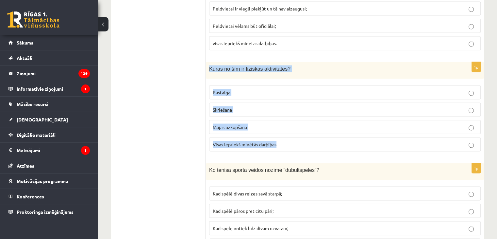
drag, startPoint x: 209, startPoint y: 61, endPoint x: 281, endPoint y: 139, distance: 105.9
click at [281, 139] on div "1p Kuras no šīm ir fiziskās aktivitātes? Pastaiga Skriešana Mājas uzkopšana Vis…" at bounding box center [345, 109] width 278 height 94
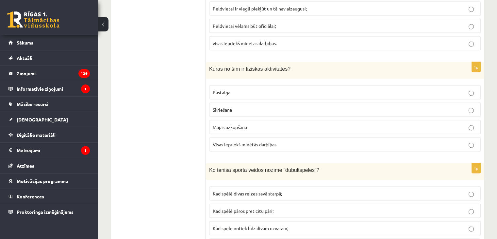
click at [261, 137] on label "Visas iepriekš minētās darbības" at bounding box center [345, 144] width 272 height 14
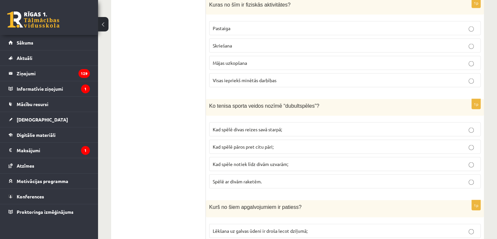
scroll to position [1340, 0]
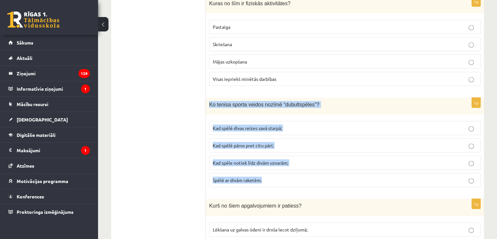
drag, startPoint x: 209, startPoint y: 97, endPoint x: 291, endPoint y: 164, distance: 105.9
click at [291, 164] on div "1p Ko tenisa sporta veidos nozīmē “dubultspēles”? Kad spēlē divas reizes savā s…" at bounding box center [345, 145] width 278 height 94
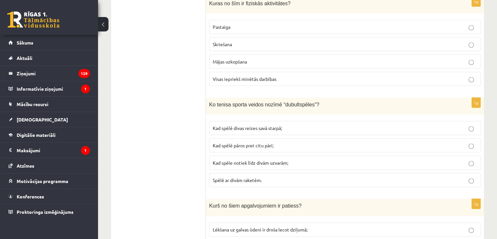
click at [271, 142] on span "Kad spēlē pāros pret citu pāri;" at bounding box center [243, 145] width 61 height 6
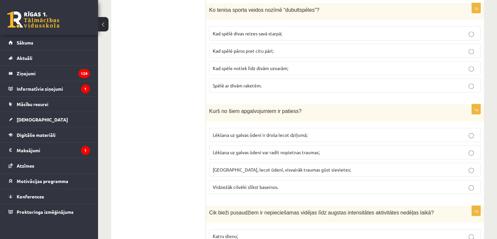
scroll to position [1438, 0]
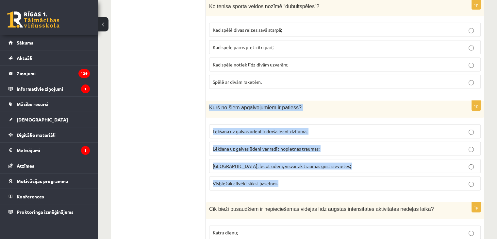
drag, startPoint x: 210, startPoint y: 99, endPoint x: 312, endPoint y: 174, distance: 126.5
click at [312, 174] on div "1p Kurš no šiem apgalvojumiem ir patiess? Lēkšana uz galvas ūdeni ir droša leco…" at bounding box center [345, 148] width 278 height 94
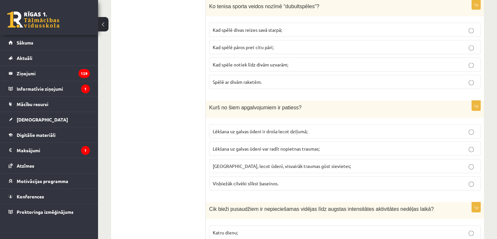
click at [144, 98] on ul "Tests Izvērtējums!" at bounding box center [162, 196] width 88 height 3032
click at [286, 145] on span "Lēkšana uz galvas ūdeni var radīt nopietnas traumas;" at bounding box center [266, 148] width 107 height 6
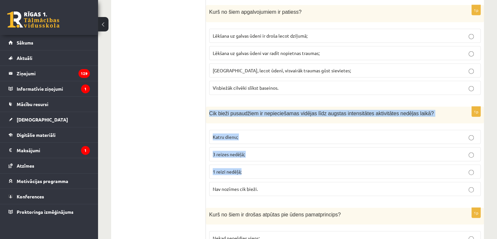
scroll to position [1536, 0]
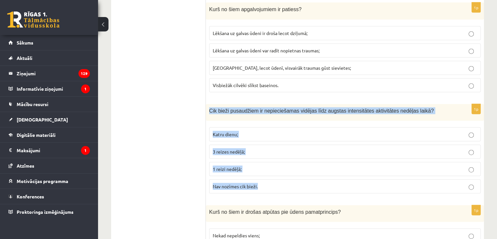
drag, startPoint x: 209, startPoint y: 134, endPoint x: 278, endPoint y: 132, distance: 69.0
click at [292, 170] on div "1p Cik bieži pusaudžiem ir nepieciešamas vidējas līdz augstas intensitātes akti…" at bounding box center [345, 151] width 278 height 94
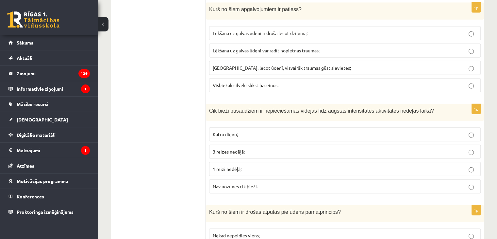
click at [149, 88] on ul "Tests Izvērtējums!" at bounding box center [162, 98] width 88 height 3032
click at [242, 131] on p "Katru dienu;" at bounding box center [345, 134] width 264 height 7
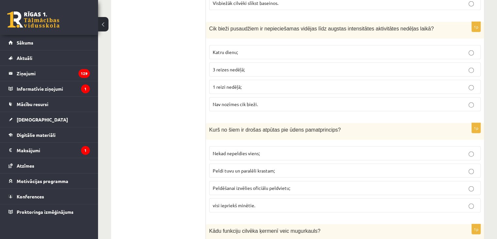
scroll to position [1634, 0]
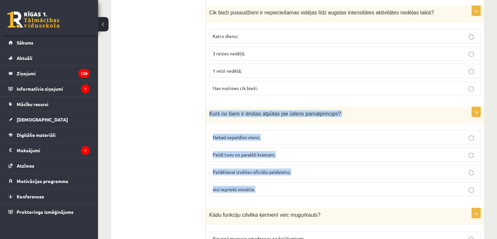
drag, startPoint x: 209, startPoint y: 105, endPoint x: 294, endPoint y: 172, distance: 108.2
click at [294, 172] on div "1p Kurš no šiem ir drošas atpūtas pie ūdens pamatprincips? Nekad nepeldies vien…" at bounding box center [345, 154] width 278 height 94
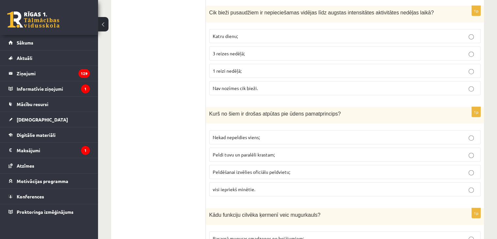
click at [239, 186] on span "visi iepriekš minētie." at bounding box center [234, 189] width 42 height 6
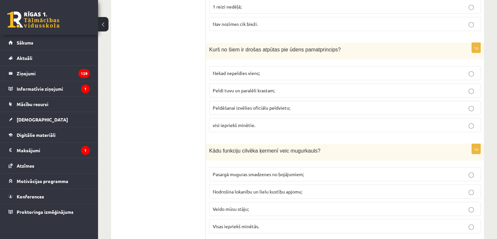
scroll to position [1699, 0]
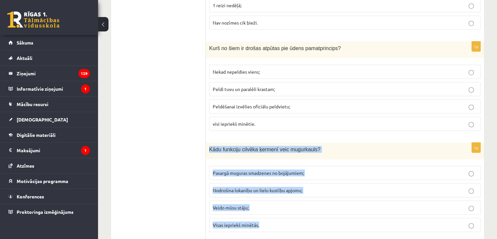
drag, startPoint x: 209, startPoint y: 141, endPoint x: 286, endPoint y: 216, distance: 107.2
click at [286, 216] on div "1p Kādu funkciju cilvēka ķermenī veic mugurkauls? Pasargā muguras smadzenes no …" at bounding box center [345, 189] width 278 height 94
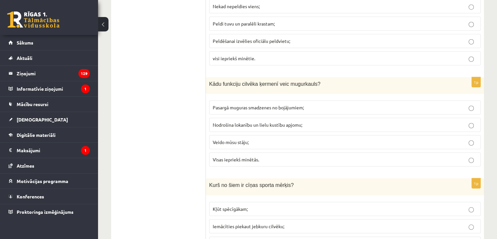
click at [263, 156] on p "Visas iepriekš minētās." at bounding box center [345, 159] width 264 height 7
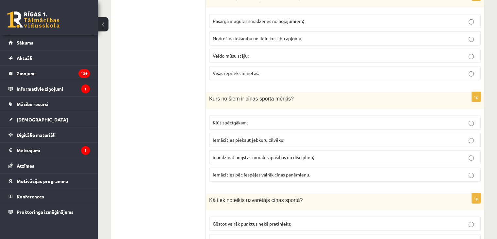
scroll to position [1862, 0]
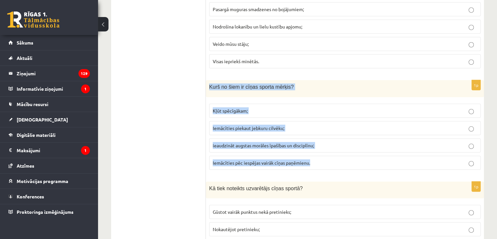
drag, startPoint x: 210, startPoint y: 75, endPoint x: 317, endPoint y: 157, distance: 134.5
click at [317, 157] on div "1p Kurš no šiem ir cīņas sporta mērķis? Kļūt spēcīgākam; Iemācīties piekaut jeb…" at bounding box center [345, 127] width 278 height 94
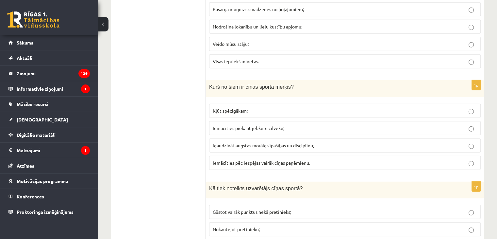
click at [252, 142] on span "ieaudzināt augstas morāles īpašības un disciplīnu;" at bounding box center [263, 145] width 101 height 6
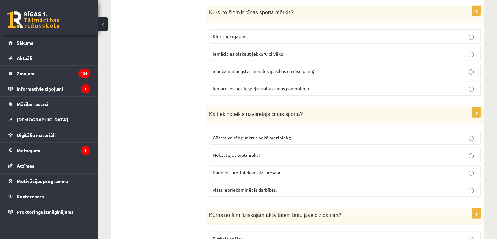
scroll to position [1960, 0]
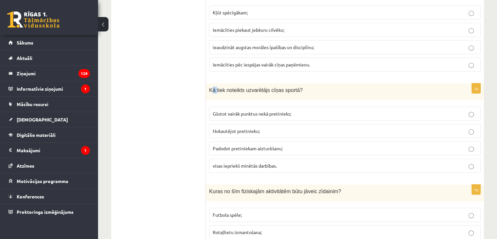
drag, startPoint x: 211, startPoint y: 80, endPoint x: 215, endPoint y: 80, distance: 3.9
click at [215, 87] on span "Kā tiek noteikts uzvarētājs cīņas sportā?" at bounding box center [255, 90] width 93 height 6
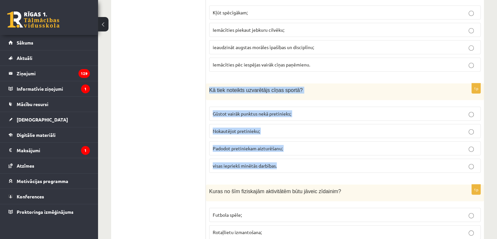
drag, startPoint x: 209, startPoint y: 79, endPoint x: 284, endPoint y: 154, distance: 106.0
click at [284, 154] on div "1p Kā tiek noteikts uzvarētājs cīņas sportā? Gūstot vairāk punktus nekā pretini…" at bounding box center [345, 130] width 278 height 94
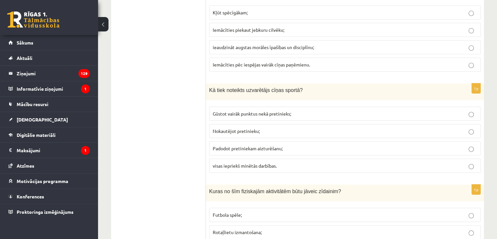
drag, startPoint x: 167, startPoint y: 112, endPoint x: 167, endPoint y: 107, distance: 5.3
click at [242, 162] on span "visas iepriekš minētās darbības." at bounding box center [245, 165] width 64 height 6
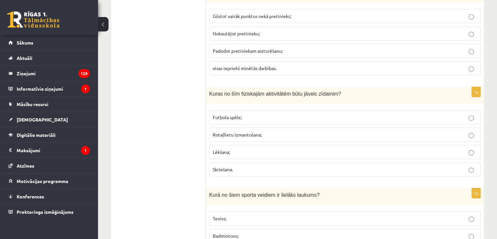
scroll to position [2058, 0]
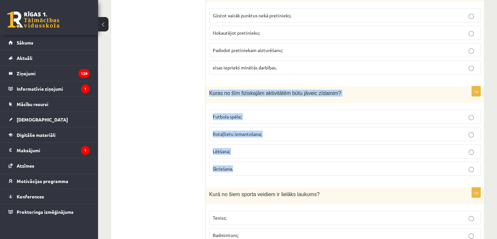
drag, startPoint x: 210, startPoint y: 80, endPoint x: 331, endPoint y: 152, distance: 140.7
click at [331, 152] on div "1p Kuras no šīm fiziskajām aktivitātēm būtu jāveic zīdainim? Futbola spēle; Rot…" at bounding box center [345, 133] width 278 height 94
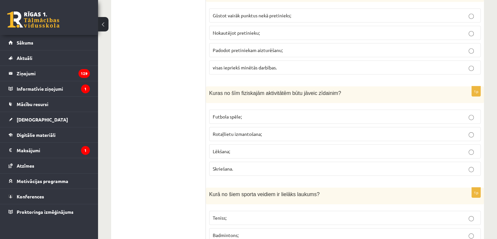
click at [225, 131] on span "Rotaļlietu izmantošana;" at bounding box center [237, 134] width 49 height 6
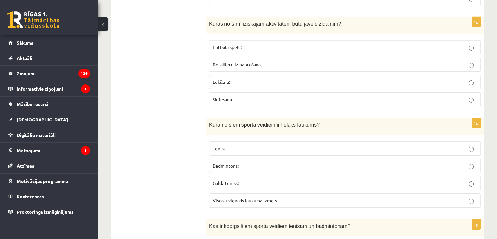
scroll to position [2157, 0]
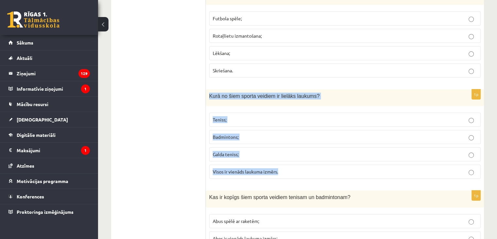
drag, startPoint x: 211, startPoint y: 84, endPoint x: 287, endPoint y: 157, distance: 105.2
click at [287, 157] on div "1p Kurā no šiem sporta veidiem ir lielāks laukums? Teniss; Badmintons; Galda te…" at bounding box center [345, 136] width 278 height 94
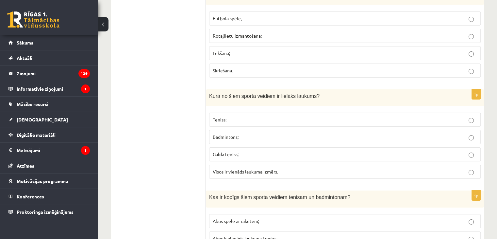
click at [218, 116] on span "Teniss;" at bounding box center [220, 119] width 14 height 6
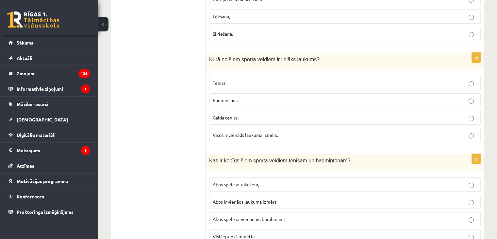
scroll to position [2222, 0]
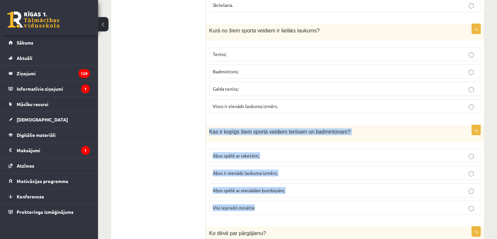
drag, startPoint x: 209, startPoint y: 120, endPoint x: 289, endPoint y: 193, distance: 108.7
click at [289, 193] on div "1p Kas ir kopīgs šiem sporta veidiem tenisam un badmintonam? Abus spēlē ar rake…" at bounding box center [345, 172] width 278 height 94
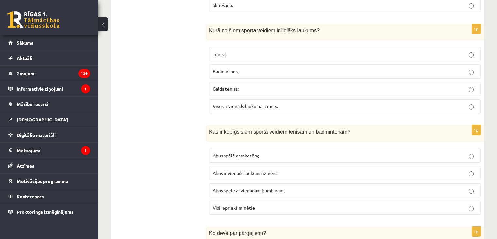
click at [239, 152] on span "Abus spēlē ar raketēm;" at bounding box center [236, 155] width 46 height 6
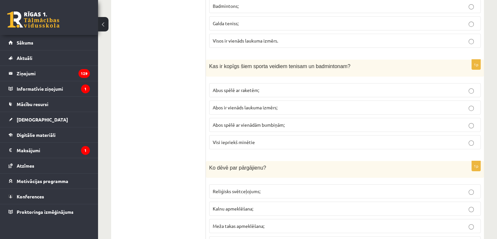
scroll to position [2320, 0]
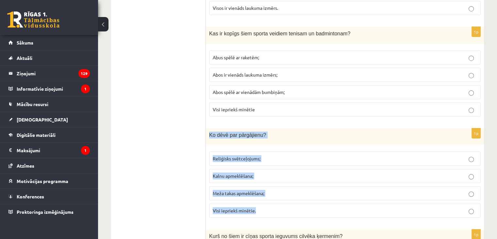
drag, startPoint x: 225, startPoint y: 130, endPoint x: 275, endPoint y: 198, distance: 84.1
click at [275, 198] on div "1p Ko dēvē par pārgājienu? Reliģisks svētceļojums; Kalnu apmeklēšana; Meža taka…" at bounding box center [345, 175] width 278 height 94
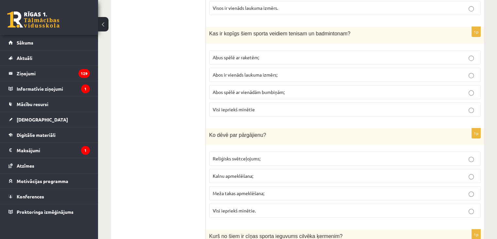
click at [229, 207] on span "Visi iepriekš minētie." at bounding box center [234, 210] width 43 height 6
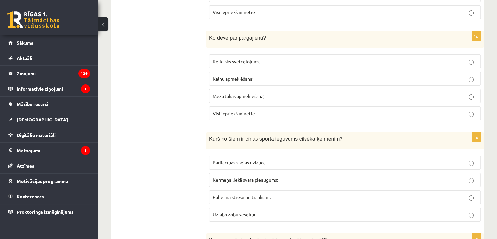
scroll to position [2418, 0]
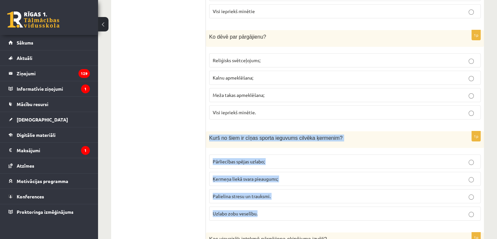
drag, startPoint x: 209, startPoint y: 123, endPoint x: 355, endPoint y: 208, distance: 169.2
click at [355, 208] on div "1p Kurš no šiem ir cīņas sporta ieguvums cilvēka ķermenim? Pārliecības spējas u…" at bounding box center [345, 178] width 278 height 94
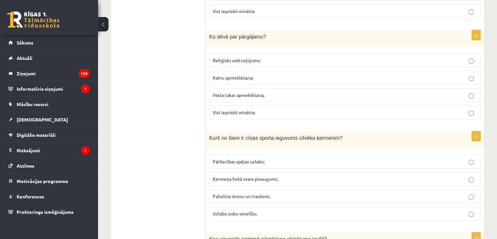
click at [233, 158] on span "Pārliecības spējas uzlabo;" at bounding box center [239, 161] width 52 height 6
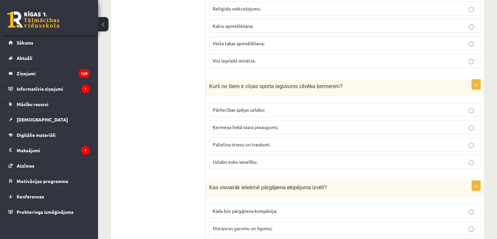
scroll to position [2516, 0]
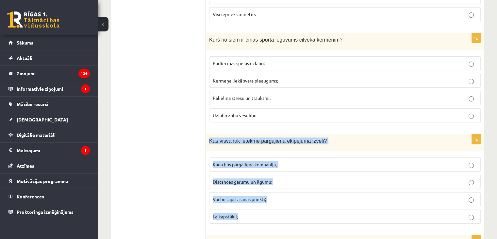
drag, startPoint x: 209, startPoint y: 127, endPoint x: 264, endPoint y: 200, distance: 91.5
click at [264, 200] on div "1p Kas visvairāk ietekmē pārgājiena ekipējuma izvēli? Kāda būs pārgājiena kompā…" at bounding box center [345, 181] width 278 height 94
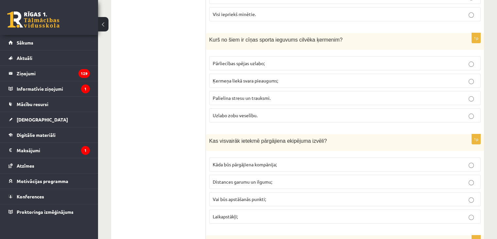
click at [243, 178] on span "Distances garumu un ilgumu;" at bounding box center [242, 181] width 59 height 6
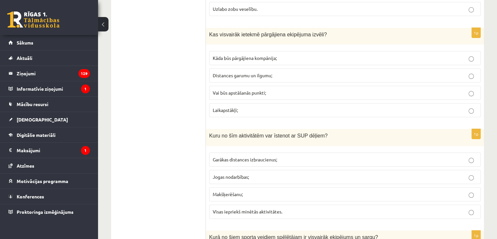
scroll to position [2647, 0]
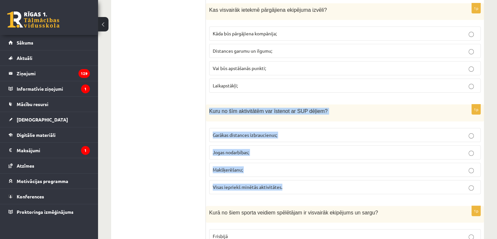
drag, startPoint x: 210, startPoint y: 97, endPoint x: 288, endPoint y: 170, distance: 106.3
click at [288, 170] on div "1p Kuru no šīm aktivitātēm var īstenot ar SUP dēļiem? Garākas distances izbrauc…" at bounding box center [345, 151] width 278 height 94
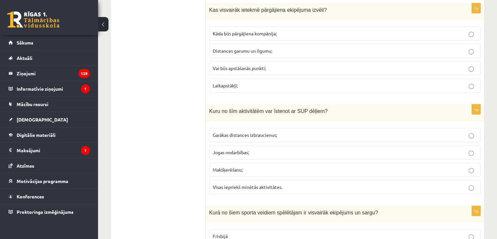
click at [239, 184] on span "Visas iepriekš minētās aktivitātes." at bounding box center [248, 187] width 70 height 6
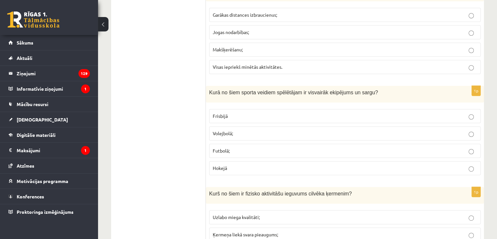
scroll to position [2777, 0]
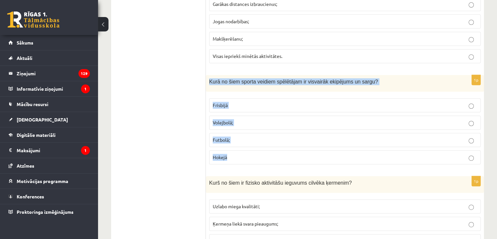
drag, startPoint x: 210, startPoint y: 65, endPoint x: 253, endPoint y: 139, distance: 84.9
click at [253, 139] on div "1p Kurā no šiem sporta veidiem spēlētājam ir visvairāk ekipējums un sargu? Fris…" at bounding box center [345, 122] width 278 height 94
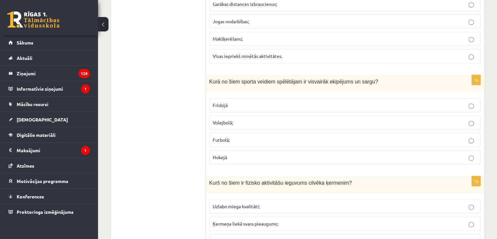
click at [215, 154] on p "Hokejā" at bounding box center [345, 157] width 264 height 7
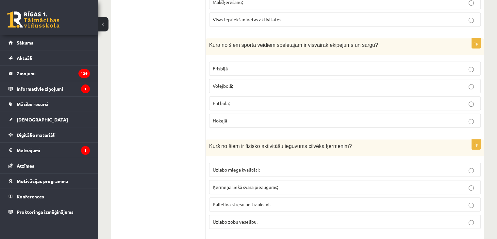
scroll to position [2843, 0]
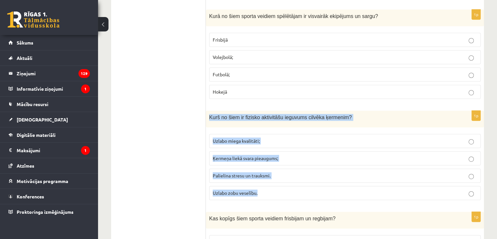
drag, startPoint x: 209, startPoint y: 102, endPoint x: 306, endPoint y: 169, distance: 117.2
click at [306, 169] on div "1p Kurš no šiem ir fizisko aktivitāšu ieguvums cilvēka ķermenim? Uzlabo miega k…" at bounding box center [345, 157] width 278 height 94
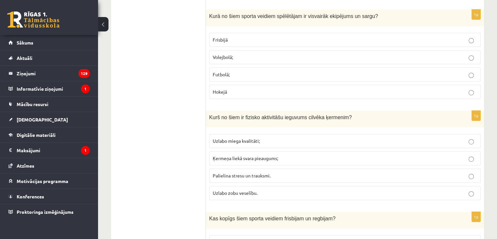
click at [255, 137] on p "Uzlabo miega kvalitāti;" at bounding box center [345, 140] width 264 height 7
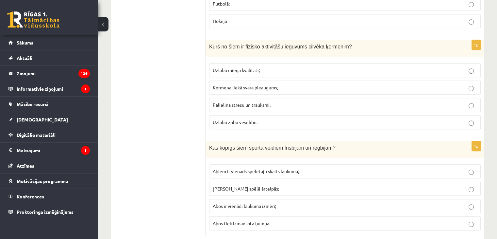
scroll to position [2913, 0]
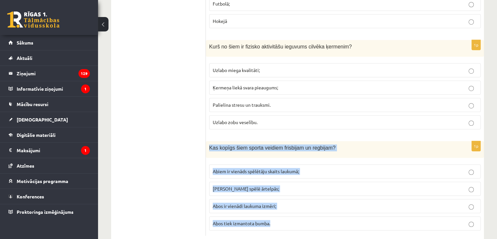
drag, startPoint x: 210, startPoint y: 134, endPoint x: 324, endPoint y: 203, distance: 133.0
click at [324, 203] on div "1p Kas kopīgs šiem sporta veidiem frisbijam un regbijam? Abiem ir vienāds spēlē…" at bounding box center [345, 188] width 278 height 94
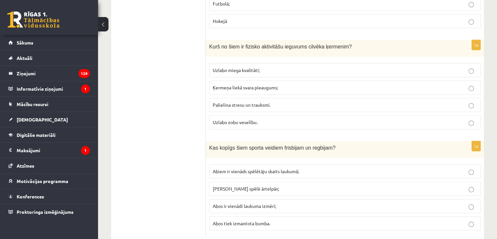
click at [273, 185] on p "Abus spēlē ārtelpās;" at bounding box center [345, 188] width 264 height 7
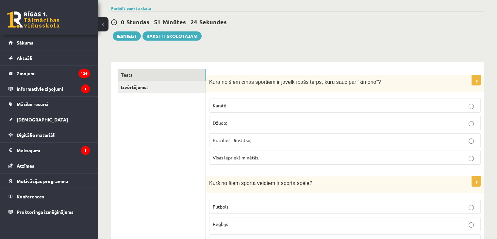
scroll to position [16, 0]
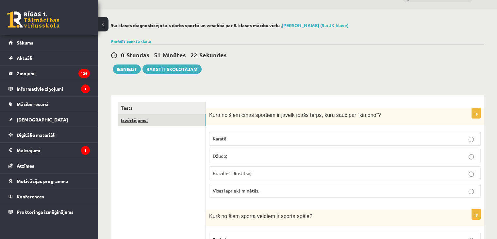
click at [153, 120] on link "Izvērtējums!" at bounding box center [162, 120] width 88 height 12
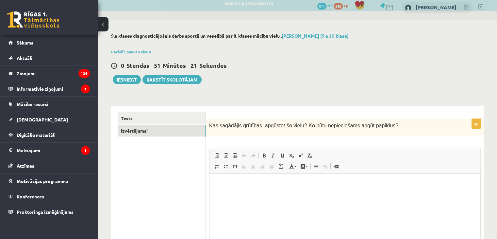
scroll to position [0, 0]
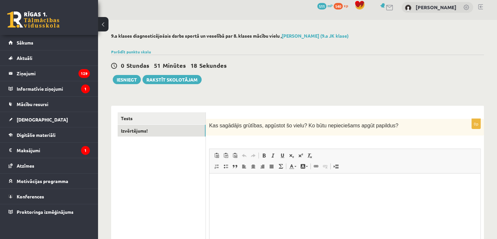
click at [236, 183] on p "Editor, wiswyg-editor-user-answer-47433869910920" at bounding box center [345, 183] width 258 height 7
click at [129, 78] on button "Iesniegt" at bounding box center [127, 79] width 28 height 9
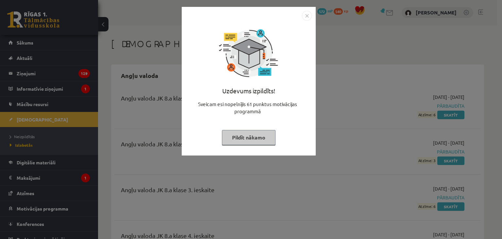
click at [306, 16] on img "Close" at bounding box center [307, 16] width 10 height 10
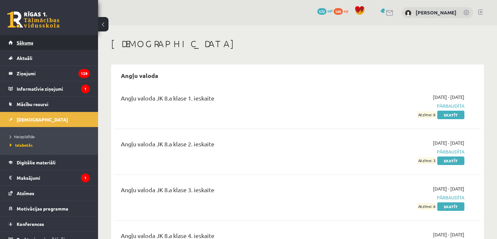
click at [61, 41] on link "Sākums" at bounding box center [48, 42] width 81 height 15
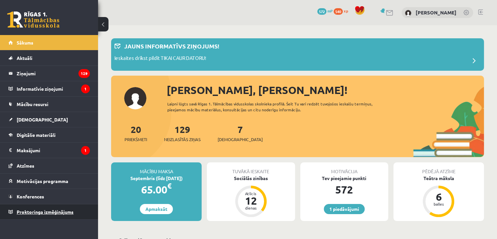
click at [24, 213] on link "Proktoringa izmēģinājums" at bounding box center [48, 211] width 81 height 15
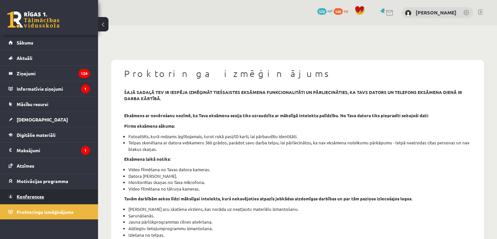
click at [35, 198] on link "Konferences" at bounding box center [48, 196] width 81 height 15
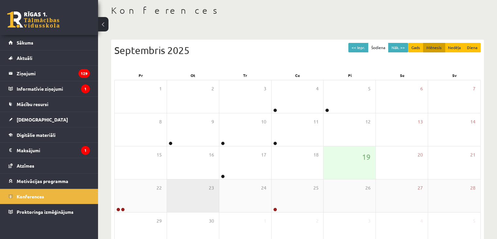
scroll to position [73, 0]
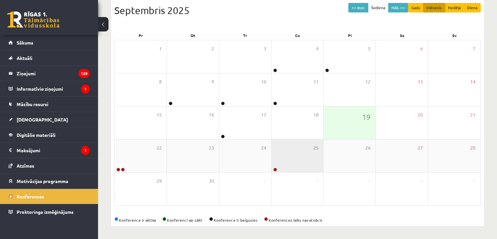
click at [272, 155] on div "25" at bounding box center [298, 155] width 52 height 33
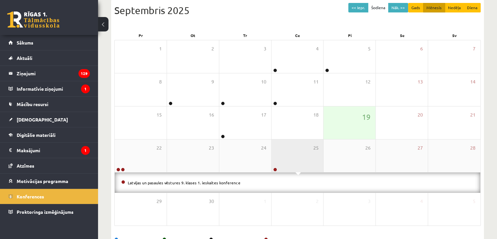
click at [272, 155] on div "25" at bounding box center [298, 155] width 52 height 33
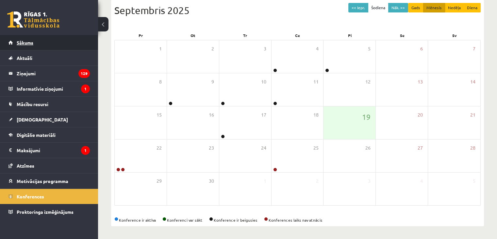
click at [58, 45] on link "Sākums" at bounding box center [48, 42] width 81 height 15
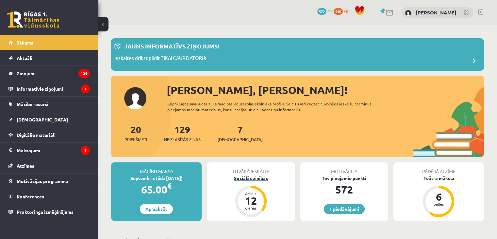
click at [256, 175] on div "Sociālās zinības" at bounding box center [251, 177] width 88 height 7
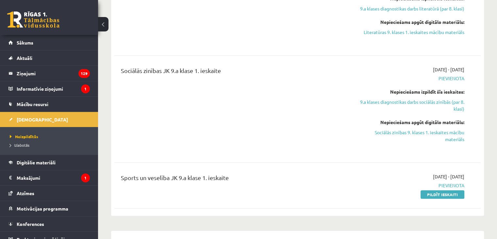
scroll to position [490, 0]
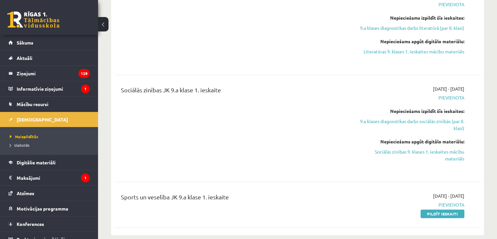
drag, startPoint x: 433, startPoint y: 206, endPoint x: 277, endPoint y: 33, distance: 232.8
click at [433, 209] on link "Pildīt ieskaiti" at bounding box center [443, 213] width 44 height 8
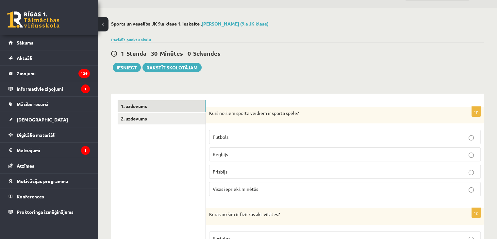
scroll to position [33, 0]
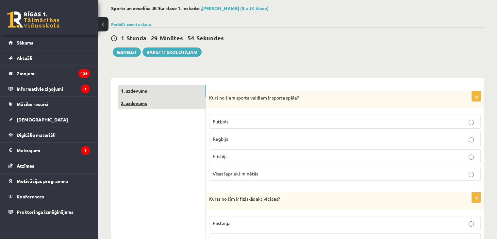
click at [177, 108] on link "2. uzdevums" at bounding box center [162, 103] width 88 height 12
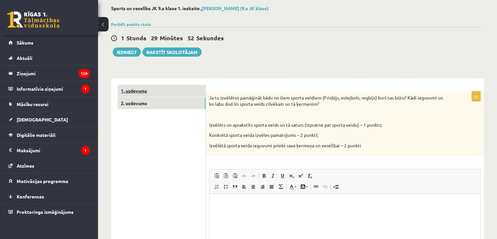
scroll to position [0, 0]
click at [170, 91] on link "1. uzdevums" at bounding box center [162, 91] width 88 height 12
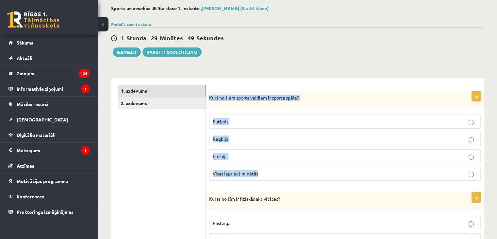
drag, startPoint x: 209, startPoint y: 96, endPoint x: 265, endPoint y: 184, distance: 104.4
click at [265, 184] on div "1p Kurš no šiem sporta veidiem ir sporta spēle? Futbols Regbijs Frisbijs Visas …" at bounding box center [345, 138] width 278 height 95
copy div "Kurš no šiem sporta veidiem ir sporta spēle? Futbols Regbijs Frisbijs Visas iep…"
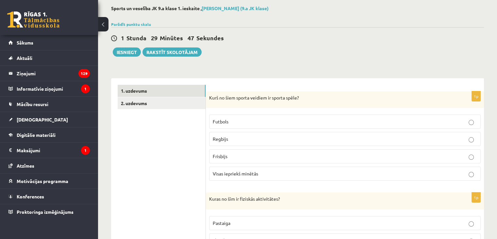
click at [321, 48] on div "1 Stunda 29 Minūtes 47 Sekundes Ieskaite saglabāta! Iesniegt Rakstīt skolotājam" at bounding box center [297, 41] width 373 height 29
click at [243, 178] on label "Visas iepriekš minētās" at bounding box center [345, 173] width 272 height 14
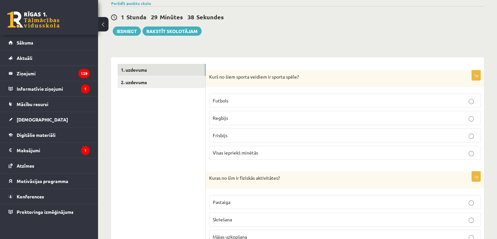
scroll to position [98, 0]
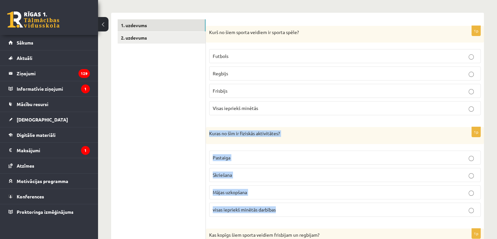
drag, startPoint x: 210, startPoint y: 132, endPoint x: 277, endPoint y: 210, distance: 102.7
click at [277, 210] on div "1p Kuras no šīm ir fiziskās aktivitātes? Pastaiga Skriešana Mājas uzkopšana vis…" at bounding box center [345, 174] width 278 height 95
copy div "Kuras no šīm ir fiziskās aktivitātes? Pastaiga Skriešana Mājas uzkopšana visas …"
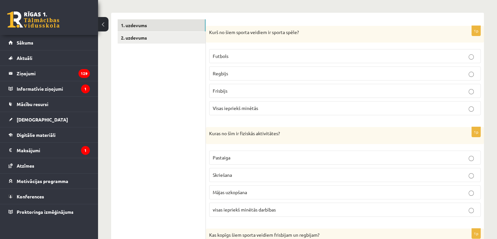
click at [250, 210] on span "visas iepriekš minētās darbības" at bounding box center [244, 209] width 63 height 6
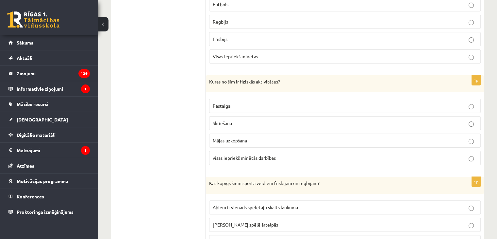
scroll to position [261, 0]
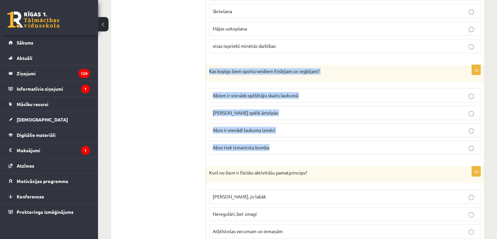
drag, startPoint x: 209, startPoint y: 70, endPoint x: 322, endPoint y: 144, distance: 135.2
click at [323, 144] on div "1p Kas kopīgs šiem sporta veidiem frisbijam un regbijam? Abiem ir vienāds spēlē…" at bounding box center [345, 112] width 278 height 95
copy div "Kas kopīgs šiem sporta veidiem frisbijam un regbijam? Abiem ir vienāds spēlētāj…"
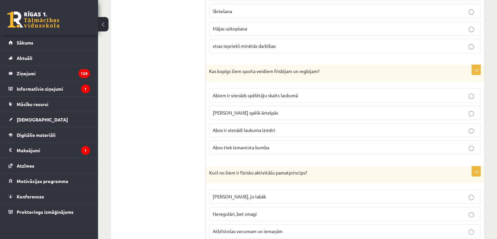
drag, startPoint x: 234, startPoint y: 110, endPoint x: 210, endPoint y: 84, distance: 35.6
click at [233, 110] on span "Abus spēlē ārtelpās" at bounding box center [245, 112] width 65 height 6
click at [313, 110] on p "Abus spēlē ārtelpās" at bounding box center [345, 112] width 264 height 7
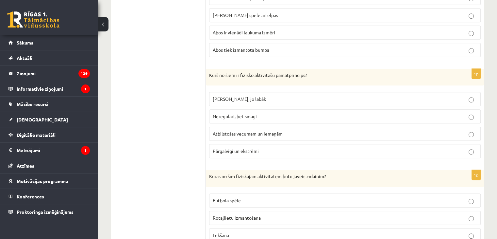
scroll to position [359, 0]
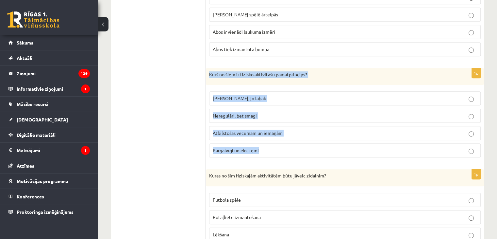
drag, startPoint x: 209, startPoint y: 72, endPoint x: 308, endPoint y: 147, distance: 124.4
click at [308, 147] on div "1p Kurš no šiem ir fizisko aktivitāšu pamatprincips? Jo grūtāk, jo labāk Neregu…" at bounding box center [345, 115] width 278 height 95
copy div "Kurš no šiem ir fizisko aktivitāšu pamatprincips? Jo grūtāk, jo labāk Neregulār…"
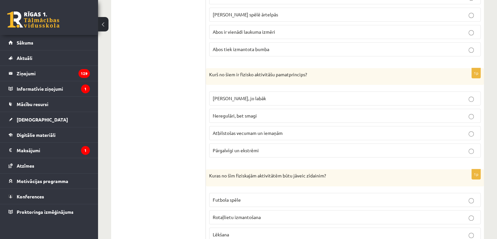
drag, startPoint x: 161, startPoint y: 117, endPoint x: 158, endPoint y: 87, distance: 29.5
click at [231, 130] on span "Atbilstošas vecumam un iemaņām" at bounding box center [248, 133] width 70 height 6
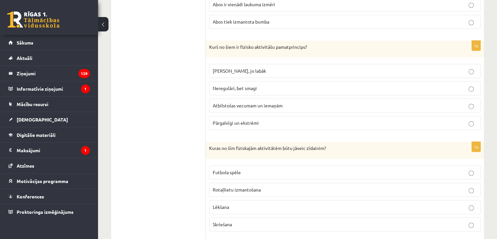
scroll to position [425, 0]
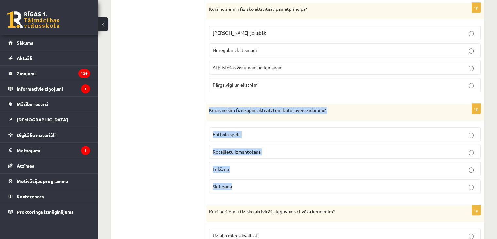
drag, startPoint x: 209, startPoint y: 108, endPoint x: 265, endPoint y: 177, distance: 89.2
click at [265, 177] on div "1p Kuras no šīm fiziskajām aktivitātēm būtu jāveic zīdainim? Futbola spēle Rota…" at bounding box center [345, 151] width 278 height 95
copy div "Kuras no šīm fiziskajām aktivitātēm būtu jāveic zīdainim? Futbola spēle Rotaļli…"
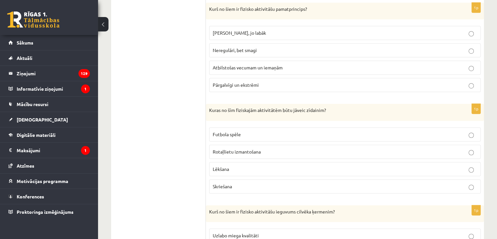
click at [192, 140] on ul "1. uzdevums 2. uzdevums" at bounding box center [162, 199] width 88 height 1012
click at [242, 148] on span "Rotaļlietu izmantošana" at bounding box center [237, 151] width 48 height 6
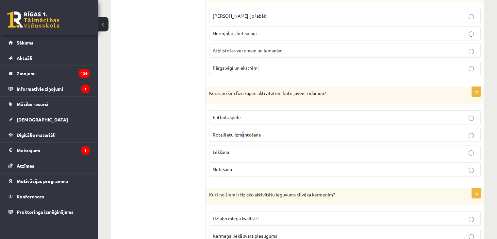
scroll to position [457, 0]
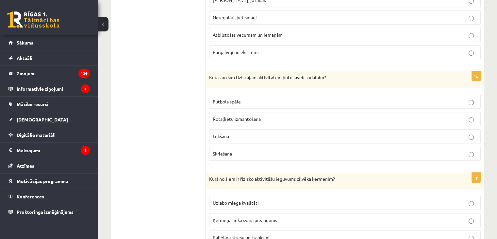
click at [289, 121] on label "Rotaļlietu izmantošana" at bounding box center [345, 119] width 272 height 14
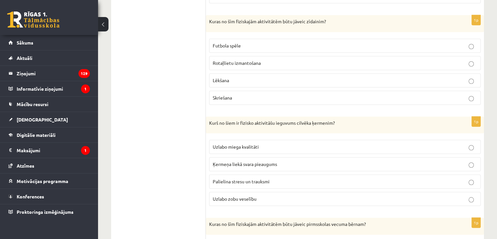
scroll to position [523, 0]
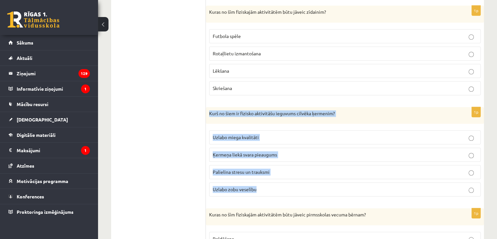
drag, startPoint x: 209, startPoint y: 109, endPoint x: 278, endPoint y: 185, distance: 102.4
click at [278, 185] on div "1p Kurš no šiem ir fizisko aktivitāšu ieguvums cilvēka ķermenim? Uzlabo miega k…" at bounding box center [345, 154] width 278 height 95
copy div "Kurš no šiem ir fizisko aktivitāšu ieguvums cilvēka ķermenim? Uzlabo miega kval…"
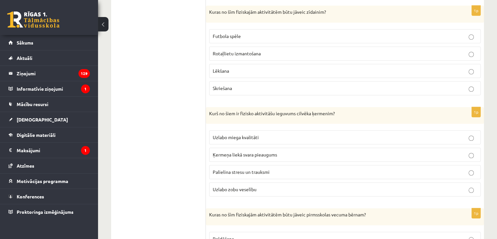
click at [184, 144] on ul "1. uzdevums 2. uzdevums" at bounding box center [162, 101] width 88 height 1012
click at [238, 135] on span "Uzlabo miega kvalitāti" at bounding box center [236, 137] width 46 height 6
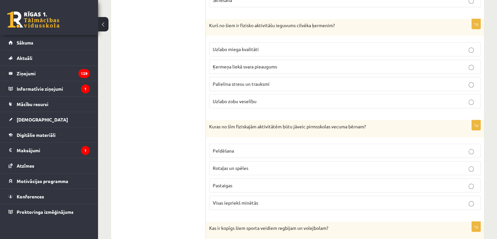
scroll to position [621, 0]
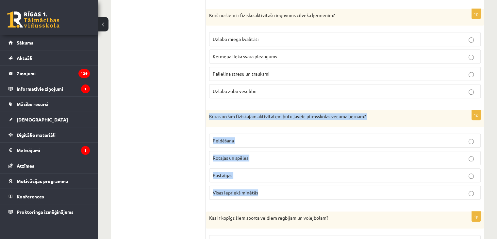
drag, startPoint x: 209, startPoint y: 113, endPoint x: 277, endPoint y: 187, distance: 100.4
click at [277, 187] on div "1p Kuras no šīm fiziskajām aktivitātēm būtu jāveic pirmsskolas vecuma bērnam? P…" at bounding box center [345, 157] width 278 height 95
copy div "Kuras no šīm fiziskajām aktivitātēm būtu jāveic pirmsskolas vecuma bērnam? Peld…"
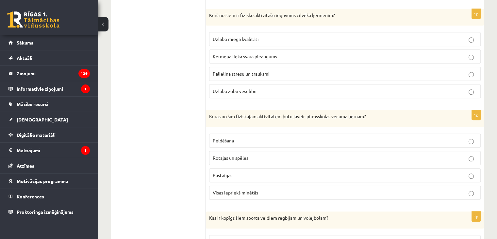
click at [168, 132] on ul "1. uzdevums 2. uzdevums" at bounding box center [162, 2] width 88 height 1012
drag, startPoint x: 217, startPoint y: 183, endPoint x: 218, endPoint y: 187, distance: 4.9
click at [217, 185] on label "Visas iepriekš minētās" at bounding box center [345, 192] width 272 height 14
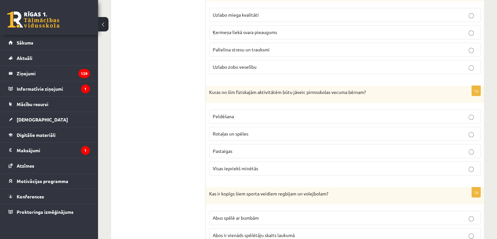
scroll to position [686, 0]
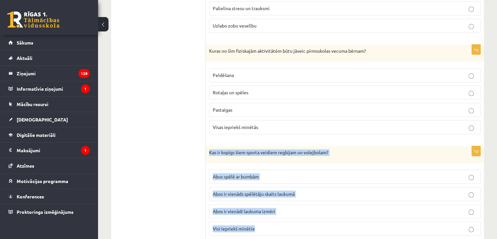
drag, startPoint x: 209, startPoint y: 148, endPoint x: 296, endPoint y: 220, distance: 112.1
click at [296, 220] on div "1p Kas ir kopīgs šiem sporta veidiem regbijam un volejbolam? Abus spēlē ar bumb…" at bounding box center [345, 193] width 278 height 95
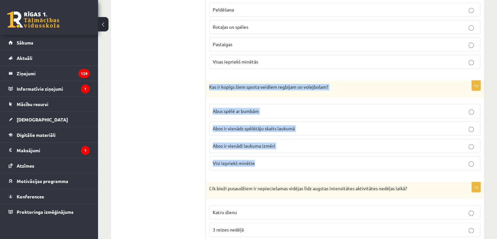
copy div "Kas ir kopīgs šiem sporta veidiem regbijam un volejbolam? Abus spēlē ar bumbām …"
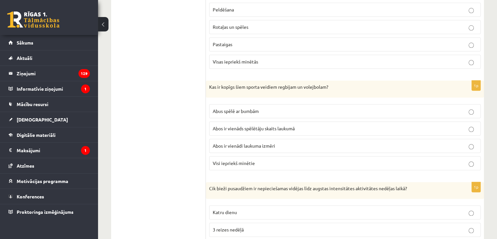
click at [247, 111] on label "Abus spēlē ar bumbām" at bounding box center [345, 111] width 272 height 14
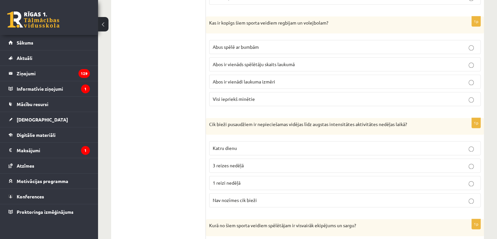
scroll to position [817, 0]
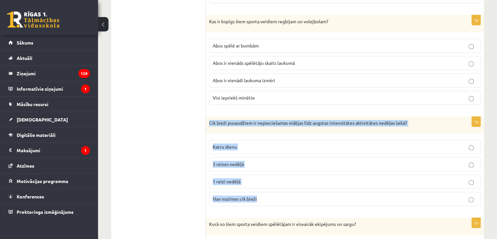
drag, startPoint x: 210, startPoint y: 119, endPoint x: 343, endPoint y: 191, distance: 151.6
click at [343, 191] on div "1p Cik bieži pusaudžiem ir nepieciešamas vidējas līdz augstas intensitātes akti…" at bounding box center [345, 163] width 278 height 95
copy div "Cik bieži pusaudžiem ir nepieciešamas vidējas līdz augstas intensitātes aktivit…"
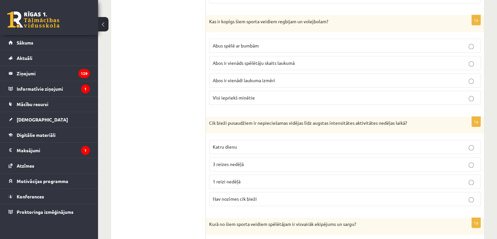
click at [240, 145] on p "Katru dienu" at bounding box center [345, 146] width 264 height 7
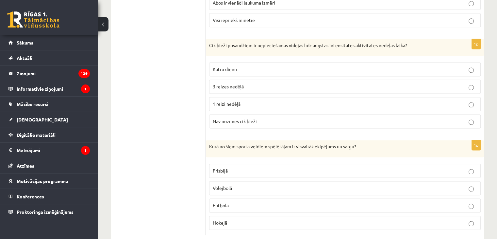
scroll to position [905, 0]
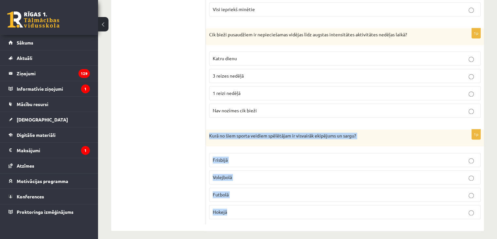
drag, startPoint x: 209, startPoint y: 131, endPoint x: 271, endPoint y: 207, distance: 98.1
click at [271, 207] on div "1p Kurā no šiem sporta veidiem spēlētājam ir visvairāk ekipējums un sargu? Fris…" at bounding box center [345, 176] width 278 height 95
copy div "Kurā no šiem sporta veidiem spēlētājam ir visvairāk ekipējums un sargu? Frisbij…"
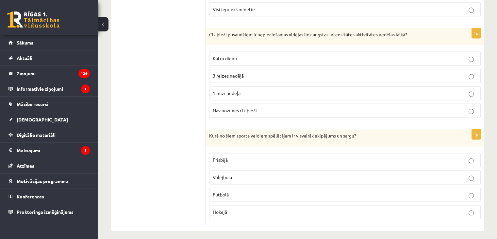
drag, startPoint x: 166, startPoint y: 130, endPoint x: 143, endPoint y: 42, distance: 90.3
click at [221, 208] on span "Hokejā" at bounding box center [220, 211] width 14 height 6
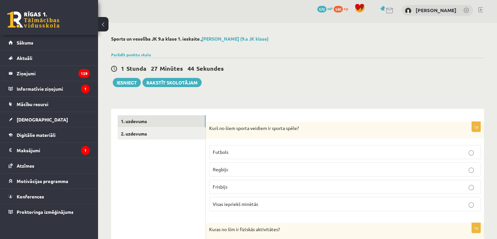
scroll to position [0, 0]
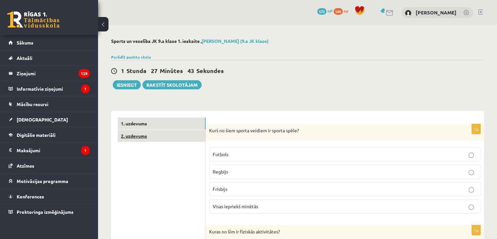
click at [183, 133] on link "2. uzdevums" at bounding box center [162, 136] width 88 height 12
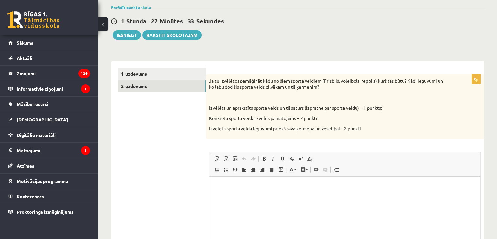
scroll to position [65, 0]
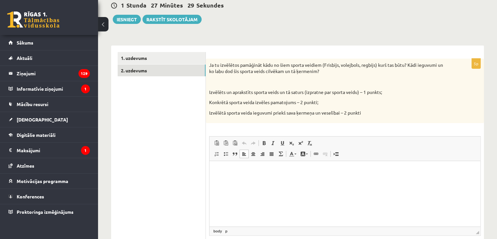
click at [232, 172] on p "Editor, wiswyg-editor-user-answer-47433939926940" at bounding box center [345, 170] width 258 height 7
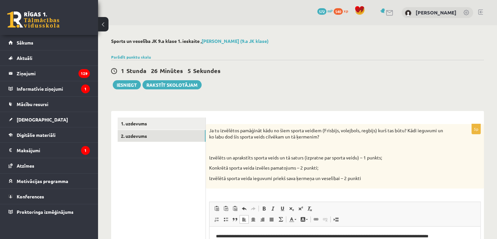
scroll to position [0, 0]
drag, startPoint x: 130, startPoint y: 83, endPoint x: 125, endPoint y: 85, distance: 5.3
click at [129, 83] on button "Iesniegt" at bounding box center [127, 84] width 28 height 9
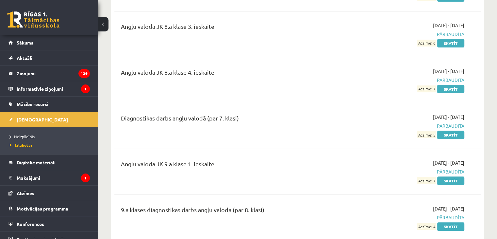
scroll to position [163, 0]
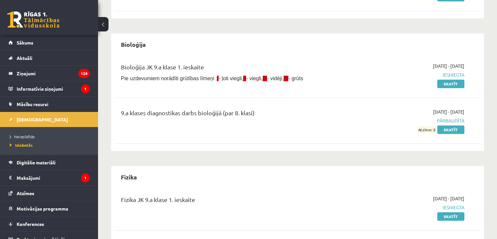
scroll to position [588, 0]
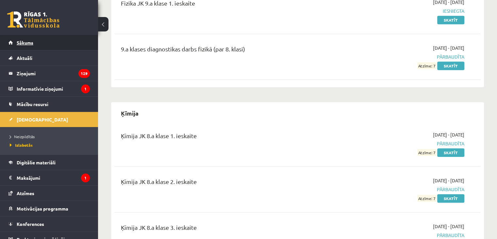
click at [49, 45] on link "Sākums" at bounding box center [48, 42] width 81 height 15
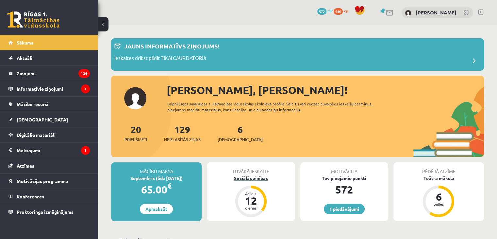
click at [251, 175] on div "Sociālās zinības" at bounding box center [251, 177] width 88 height 7
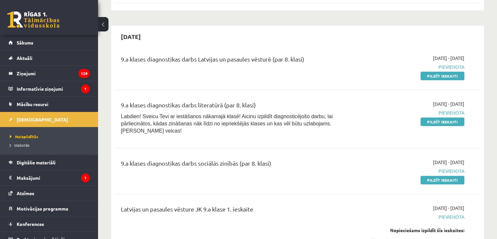
scroll to position [163, 0]
